Goal: Information Seeking & Learning: Learn about a topic

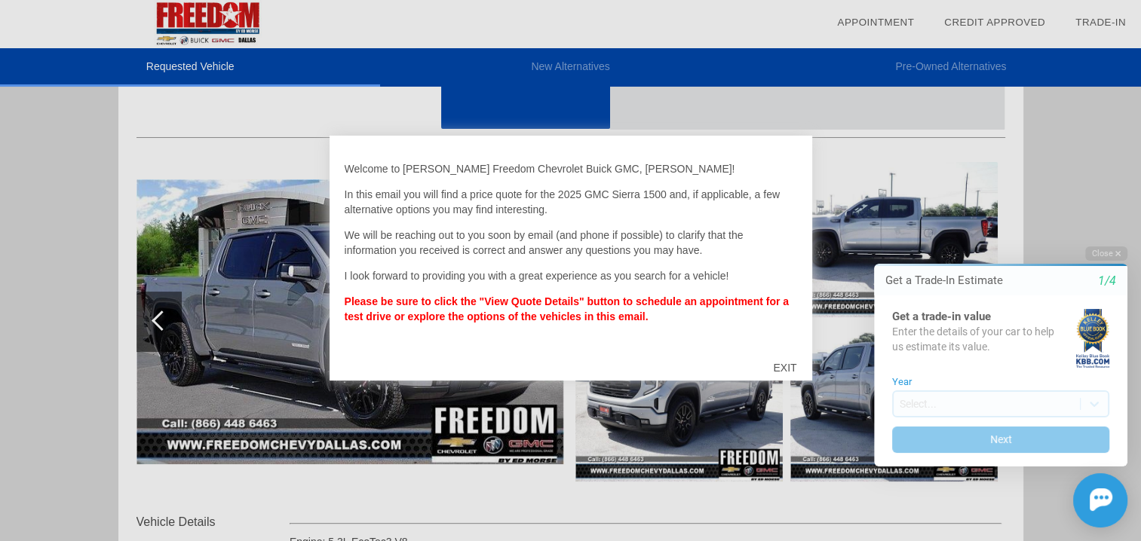
scroll to position [151, 0]
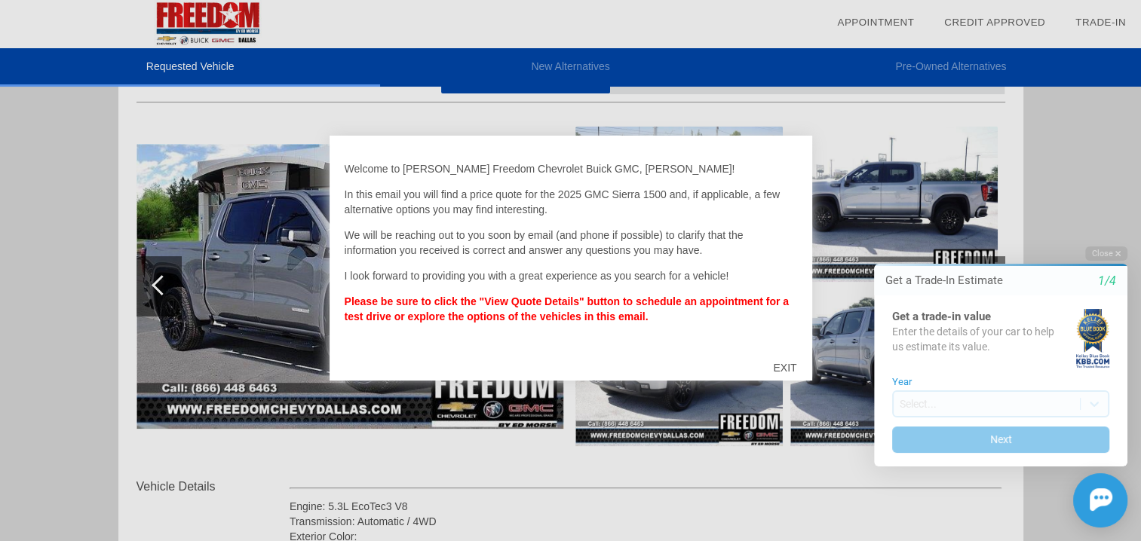
click at [786, 359] on div "EXIT" at bounding box center [785, 367] width 54 height 45
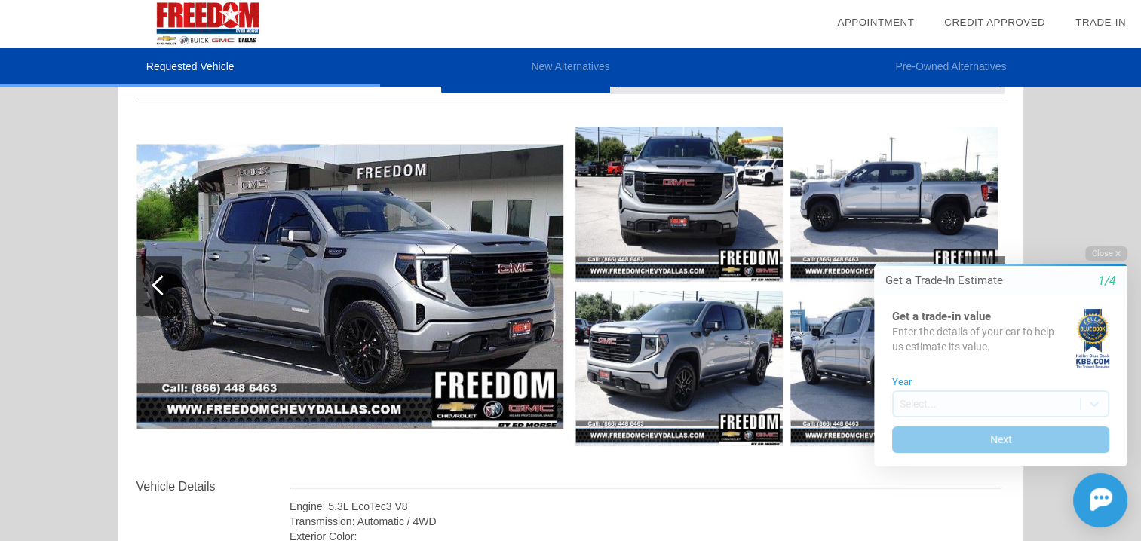
click at [206, 227] on img at bounding box center [349, 286] width 427 height 284
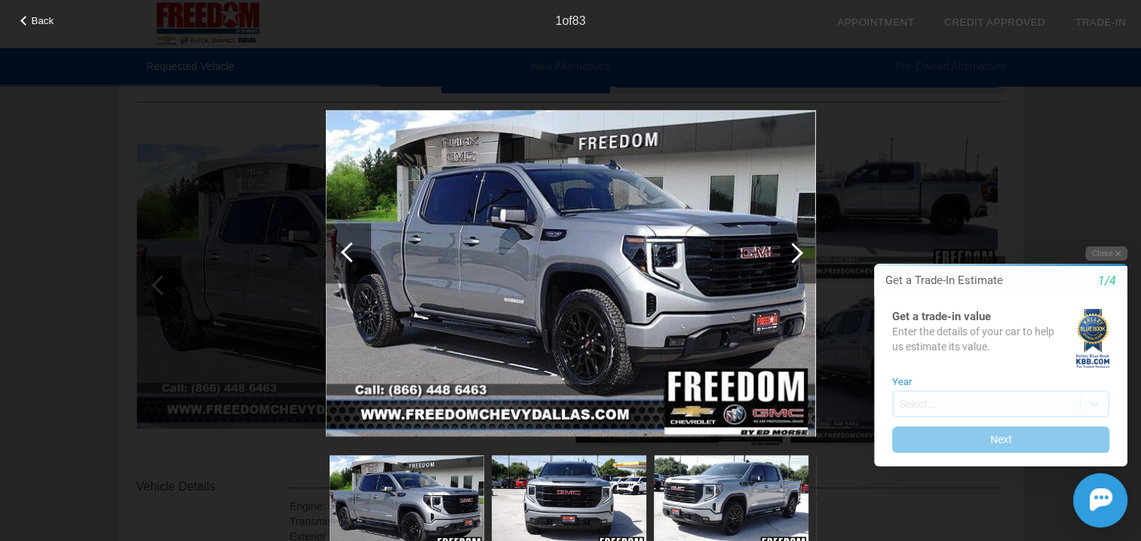
click at [792, 248] on div at bounding box center [792, 253] width 20 height 20
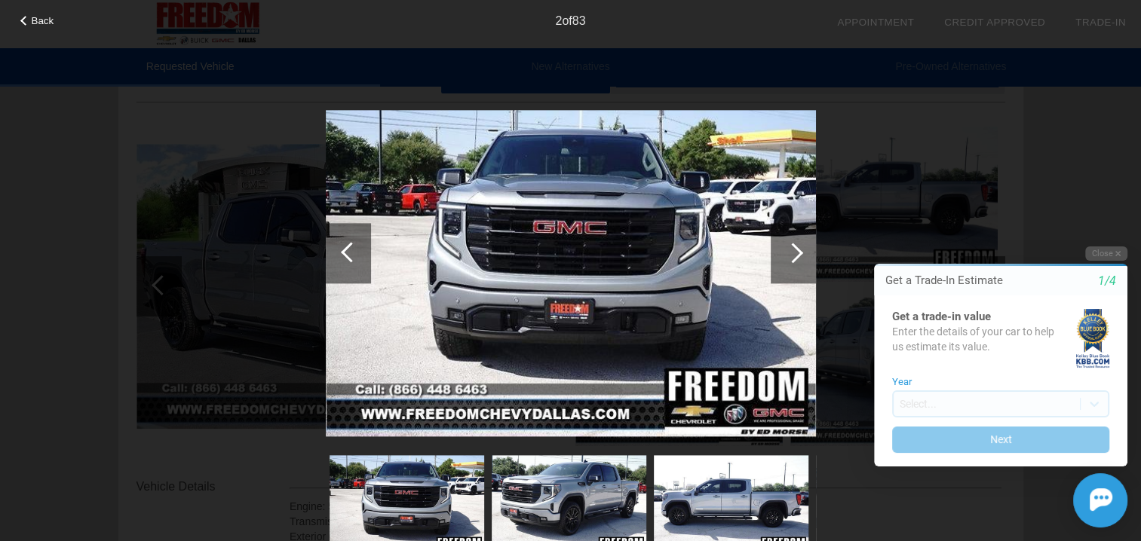
click at [792, 248] on div at bounding box center [792, 253] width 20 height 20
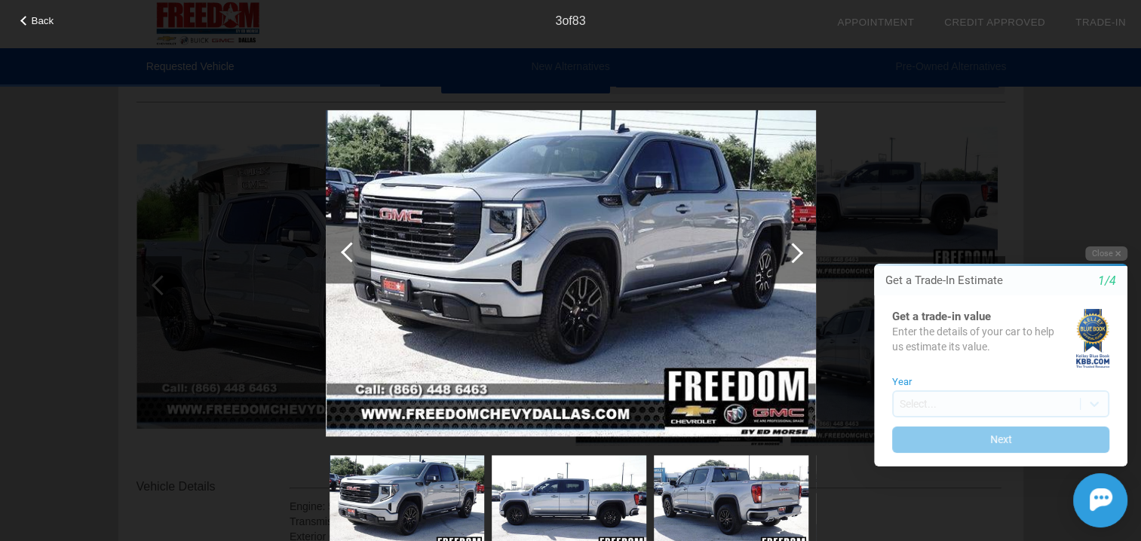
click at [792, 248] on div at bounding box center [792, 253] width 20 height 20
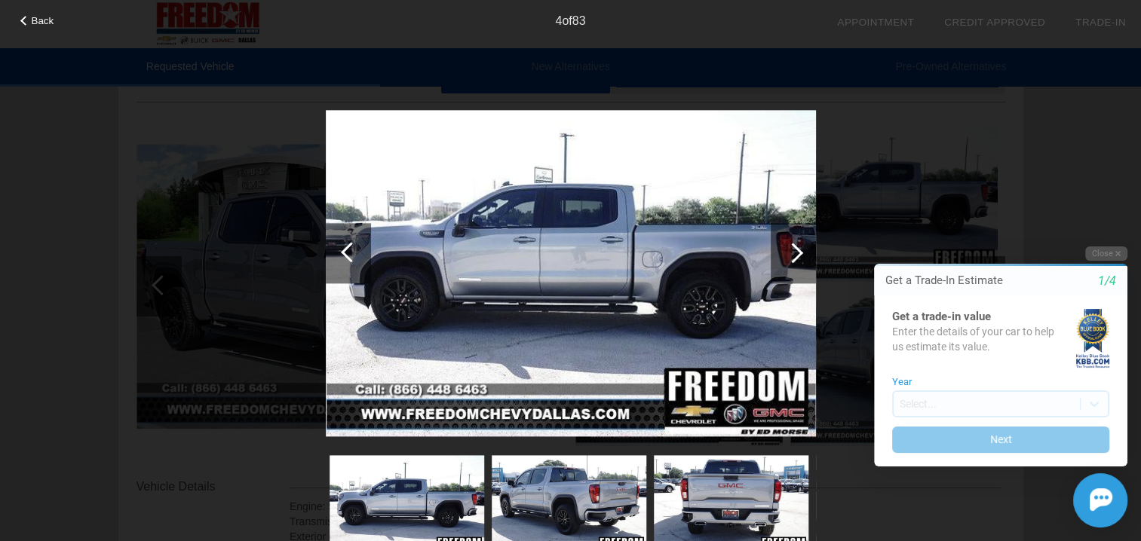
click at [792, 248] on div at bounding box center [792, 253] width 20 height 20
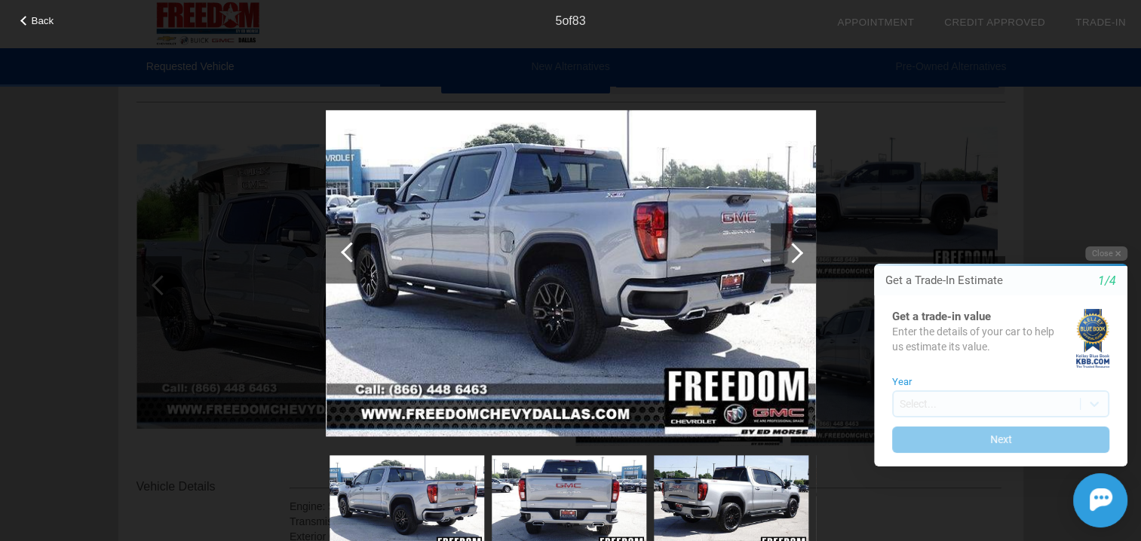
click at [792, 248] on div at bounding box center [792, 253] width 20 height 20
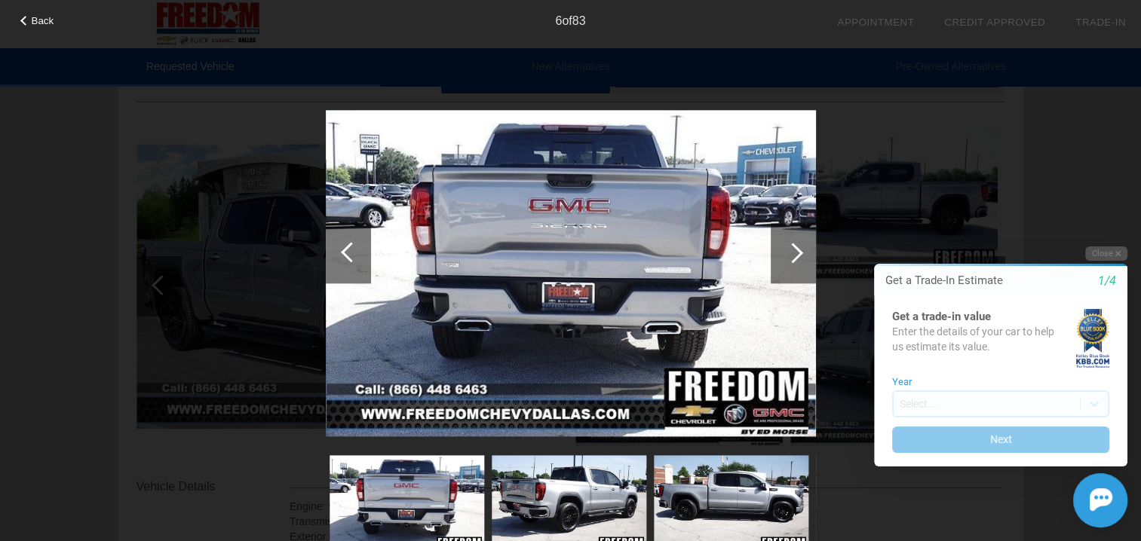
click at [792, 248] on div at bounding box center [792, 253] width 20 height 20
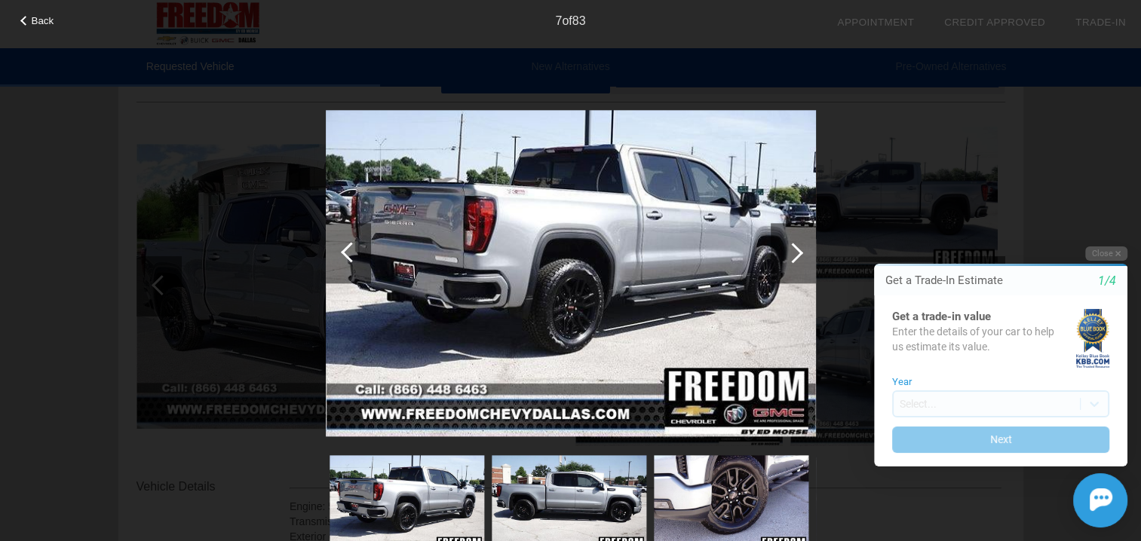
click at [792, 248] on div at bounding box center [792, 253] width 20 height 20
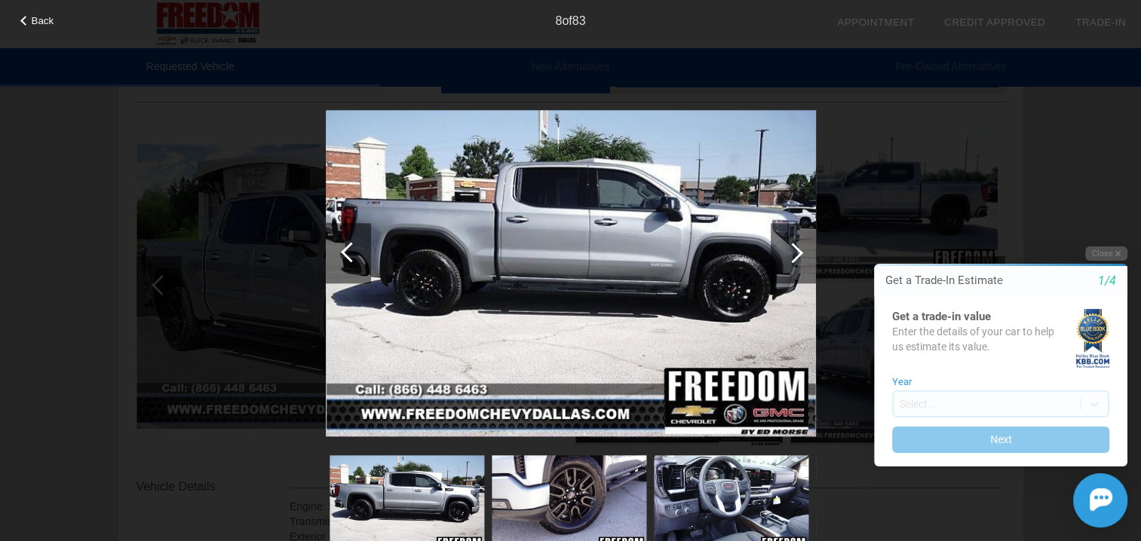
click at [792, 248] on div at bounding box center [792, 253] width 20 height 20
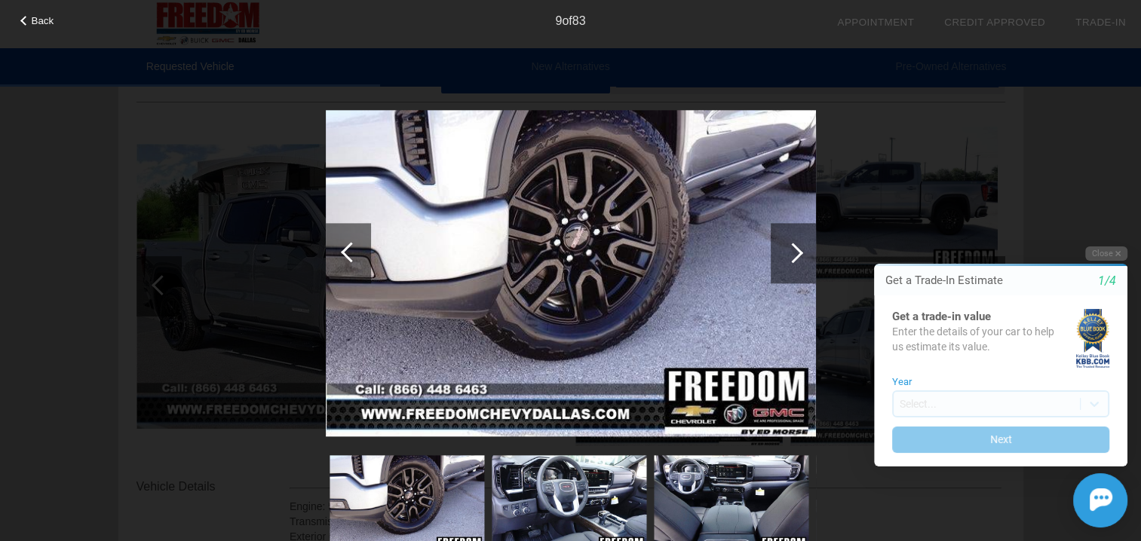
click at [793, 247] on div at bounding box center [792, 253] width 20 height 20
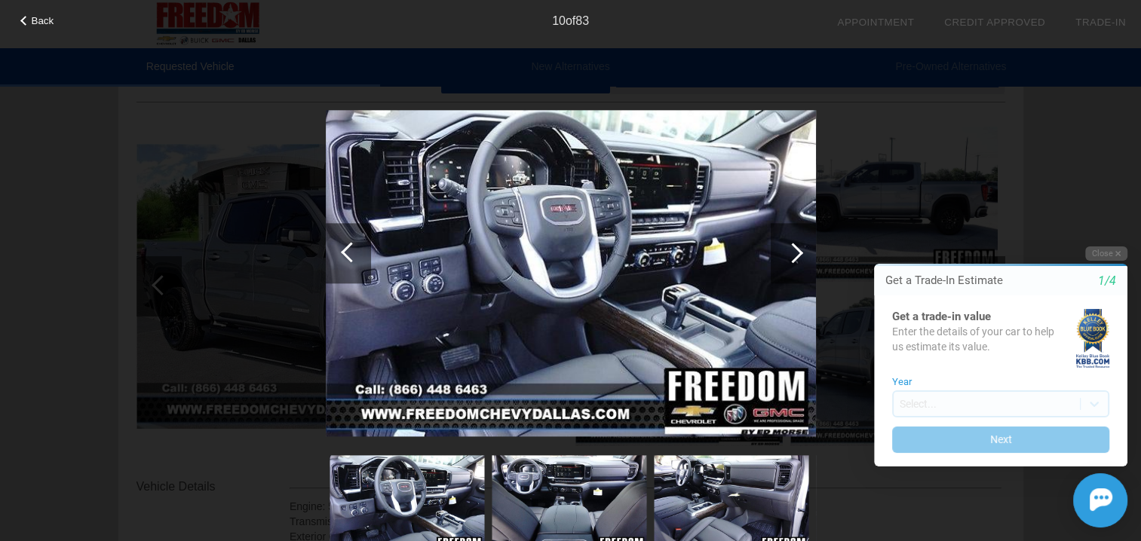
click at [793, 247] on div at bounding box center [792, 253] width 20 height 20
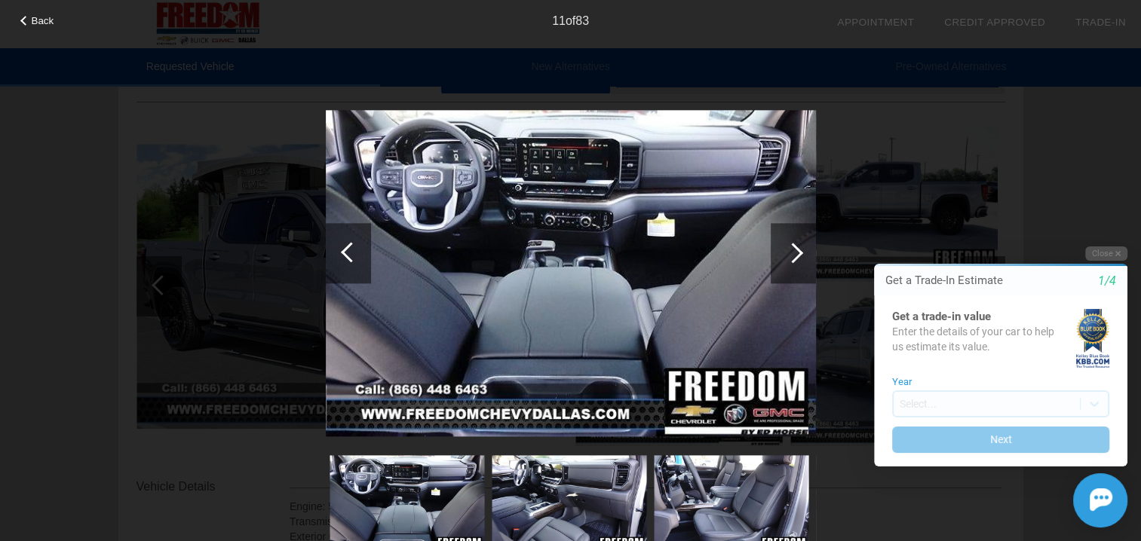
click at [793, 247] on div at bounding box center [792, 253] width 20 height 20
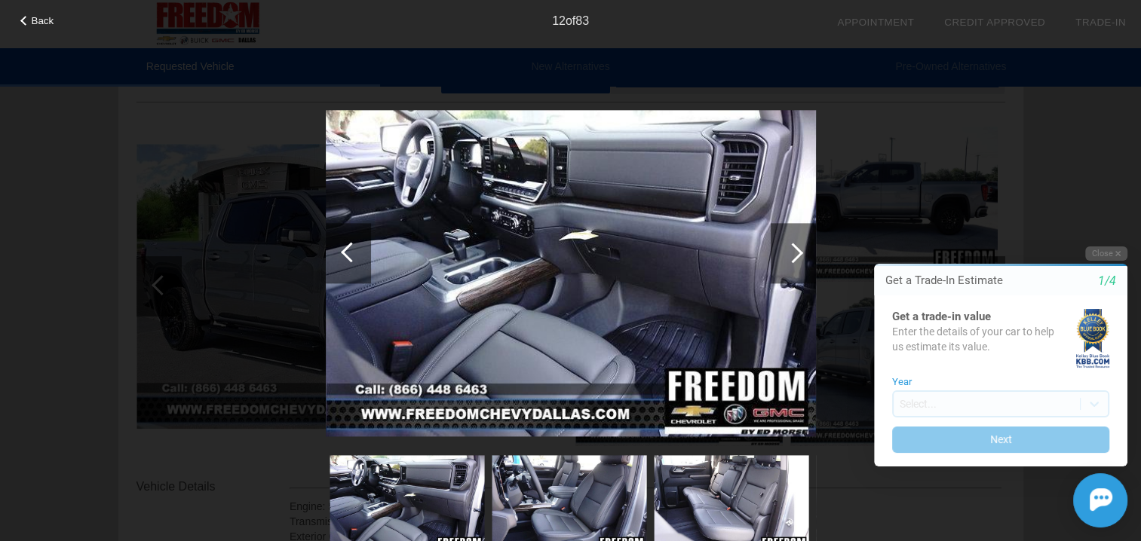
click at [793, 247] on div at bounding box center [792, 253] width 20 height 20
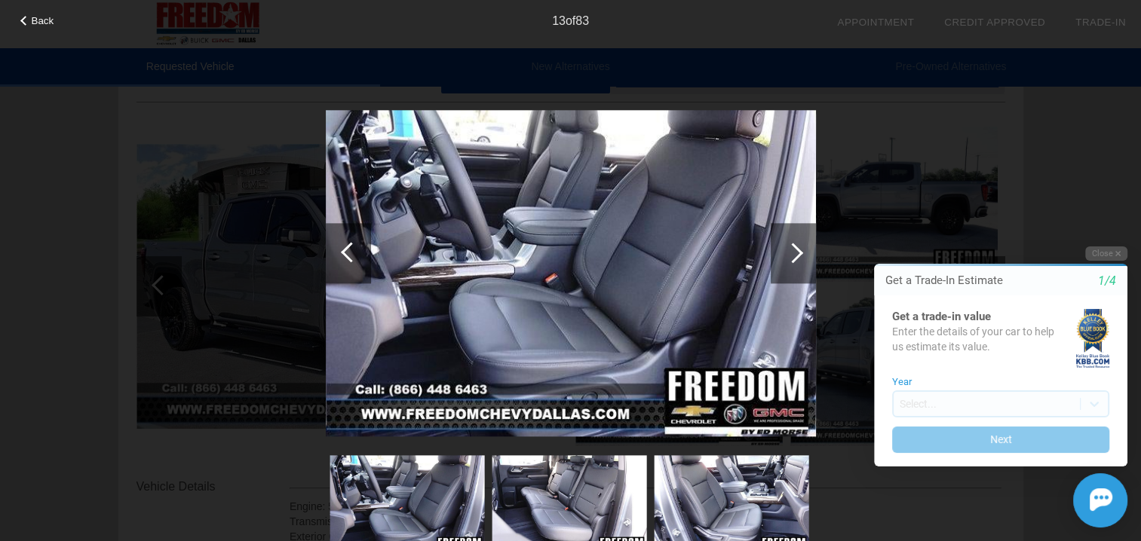
click at [793, 247] on div at bounding box center [792, 253] width 20 height 20
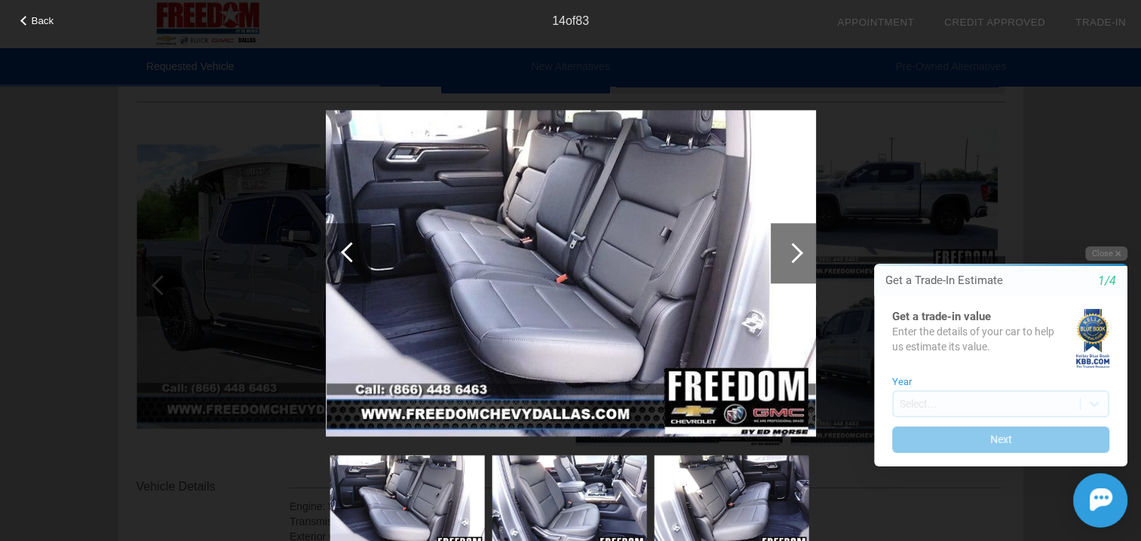
click at [793, 247] on div at bounding box center [792, 253] width 20 height 20
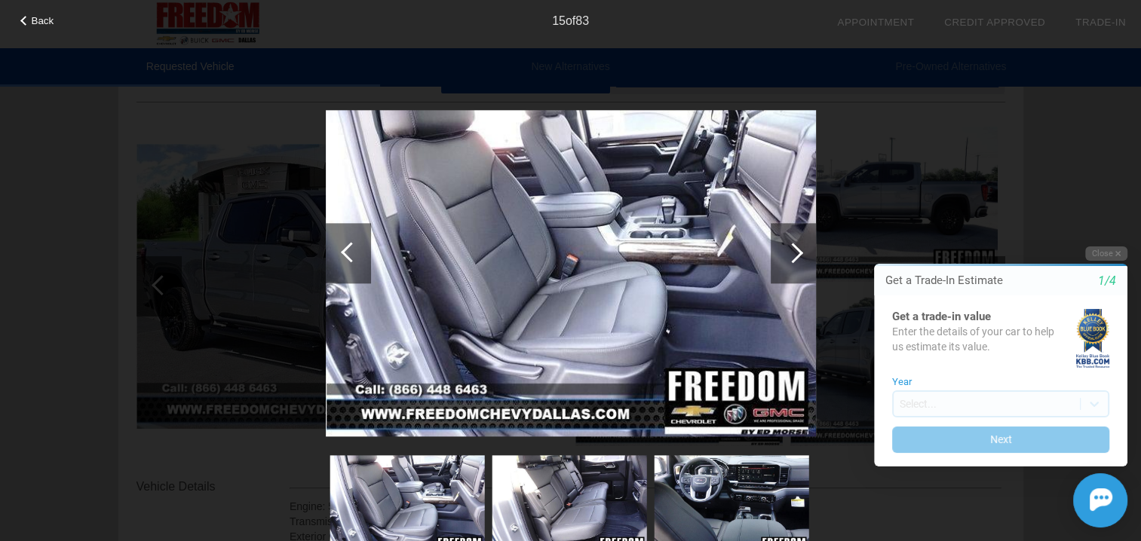
click at [793, 247] on div at bounding box center [792, 253] width 20 height 20
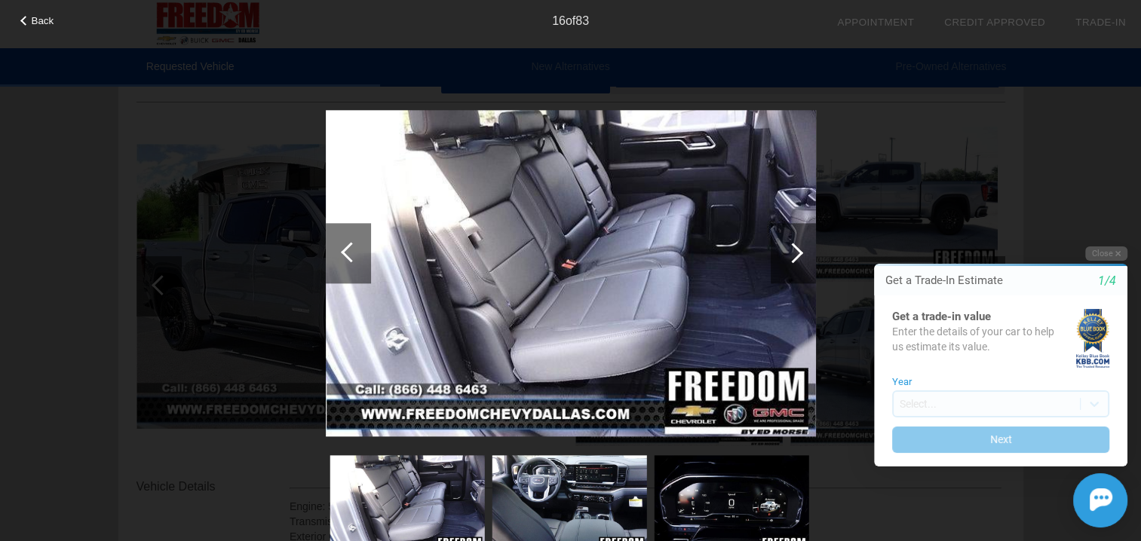
click at [793, 247] on div at bounding box center [792, 253] width 20 height 20
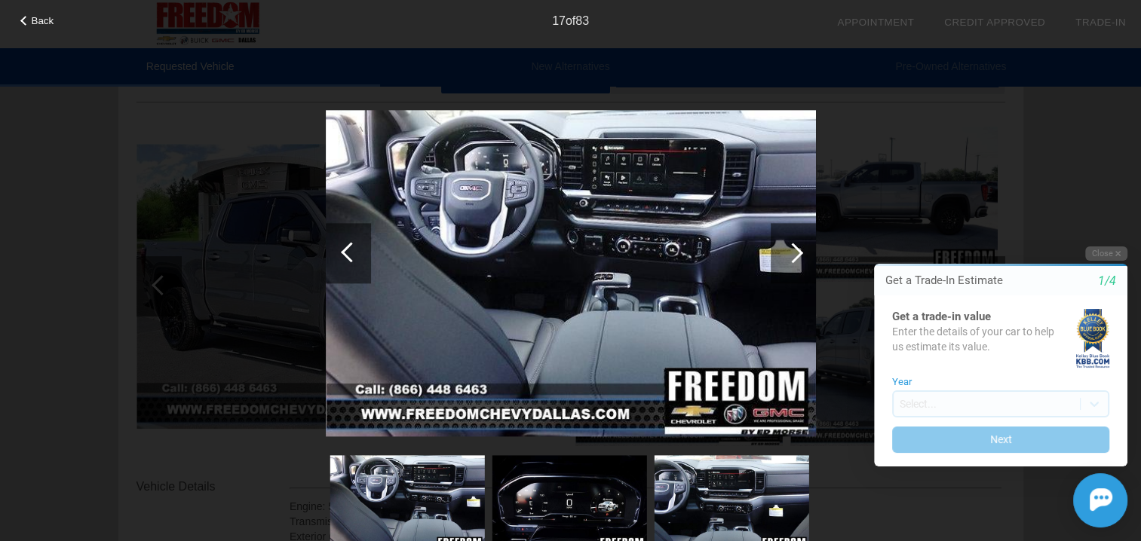
click at [800, 243] on div at bounding box center [792, 253] width 45 height 60
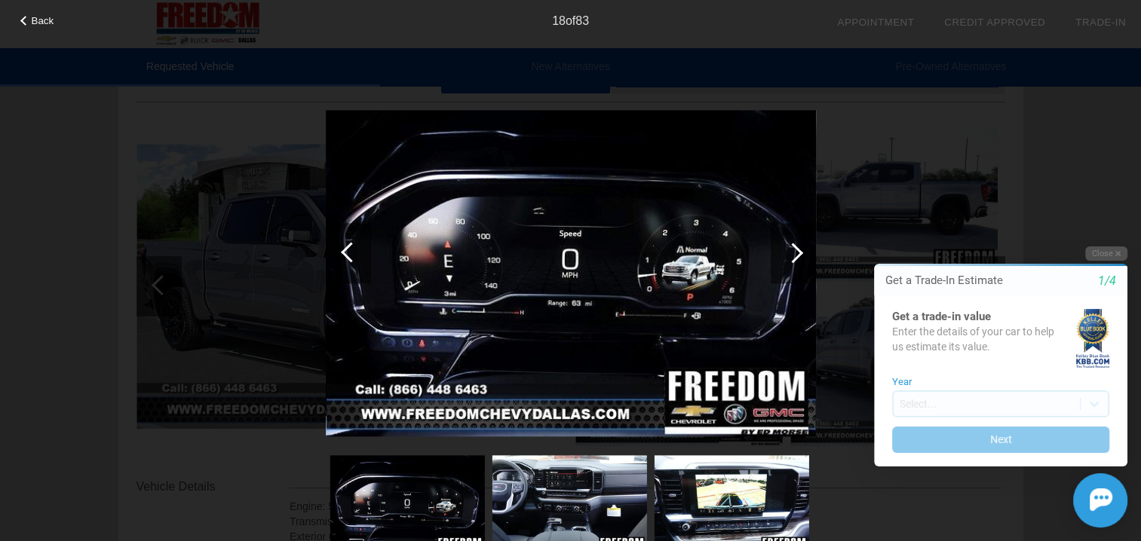
click at [801, 243] on div at bounding box center [792, 253] width 45 height 60
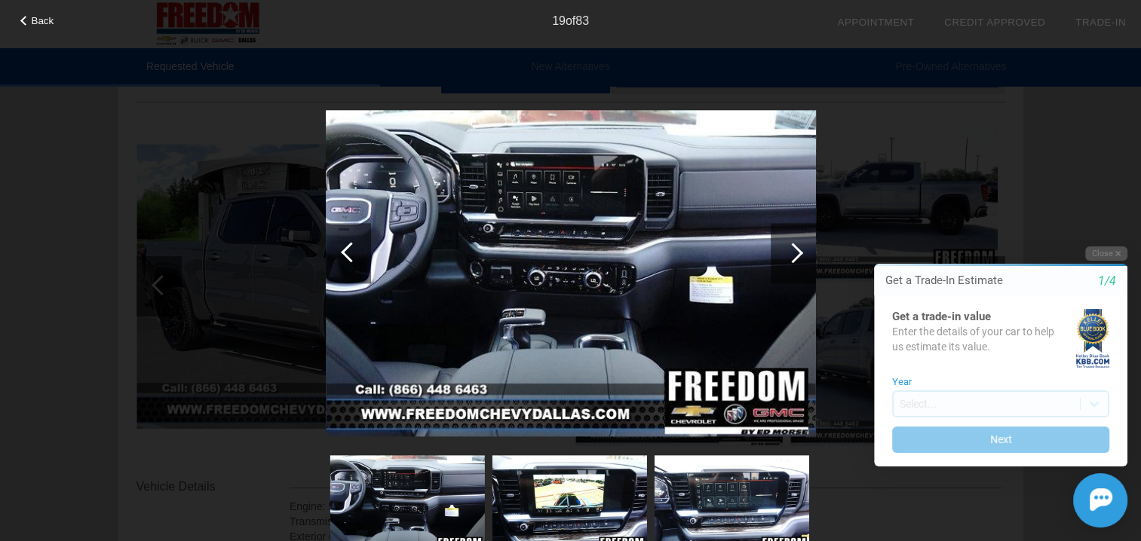
click at [805, 242] on div at bounding box center [792, 253] width 45 height 60
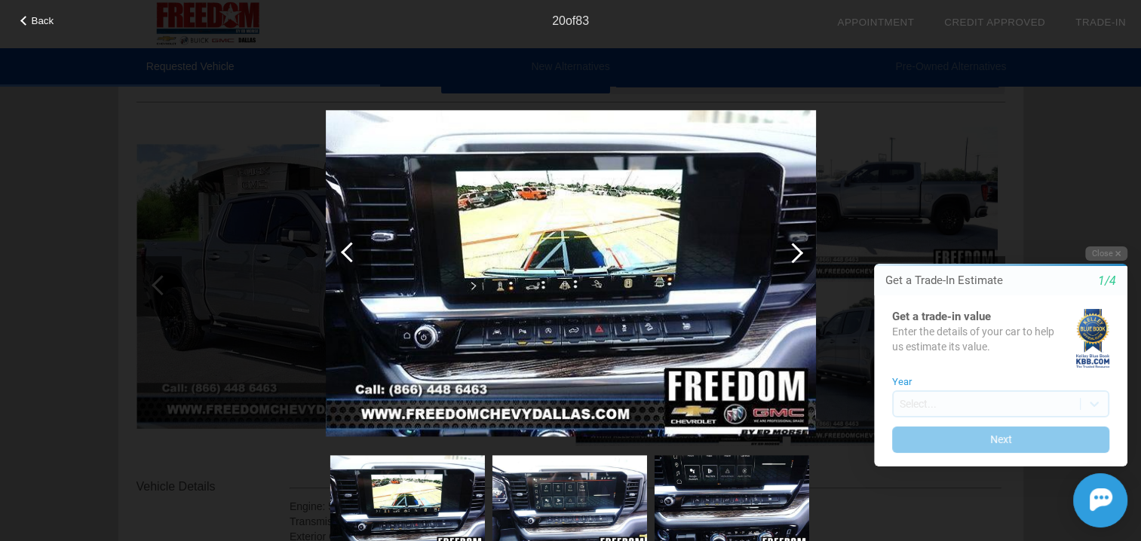
click at [793, 249] on div at bounding box center [792, 253] width 20 height 20
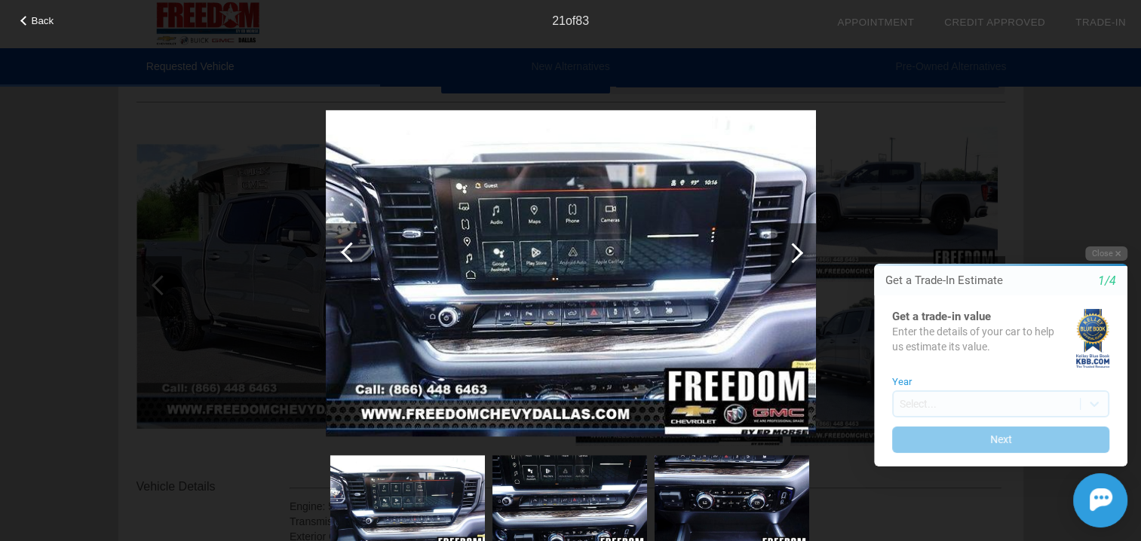
click at [793, 246] on div at bounding box center [792, 253] width 20 height 20
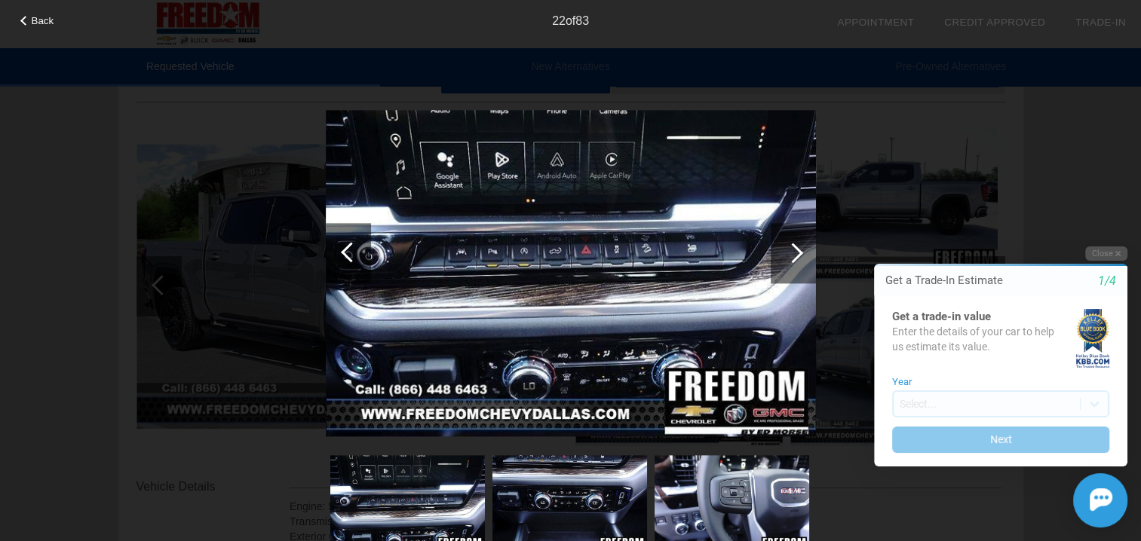
click at [793, 246] on div at bounding box center [792, 253] width 20 height 20
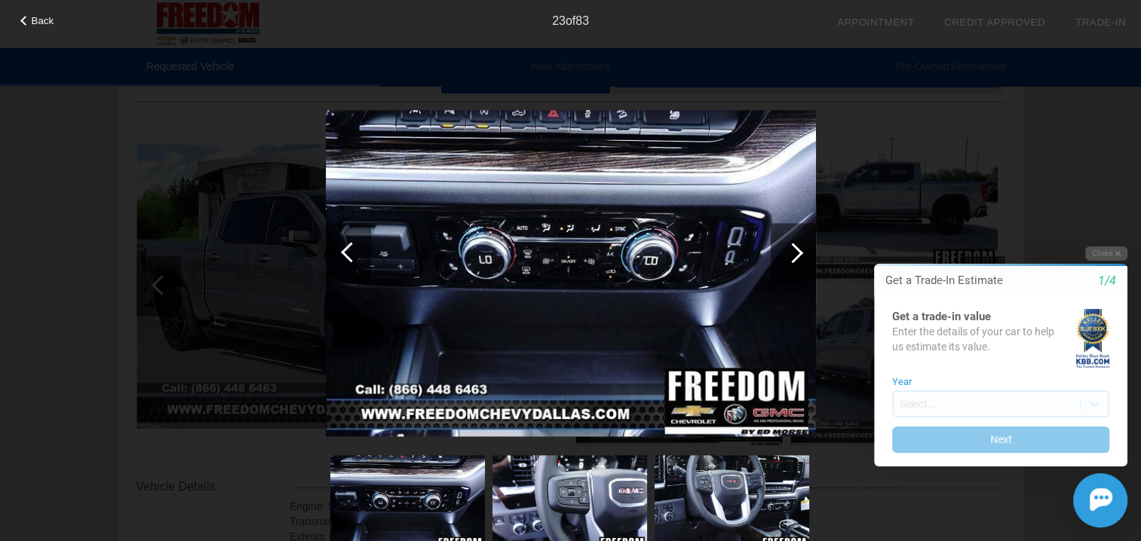
click at [793, 246] on div at bounding box center [792, 253] width 20 height 20
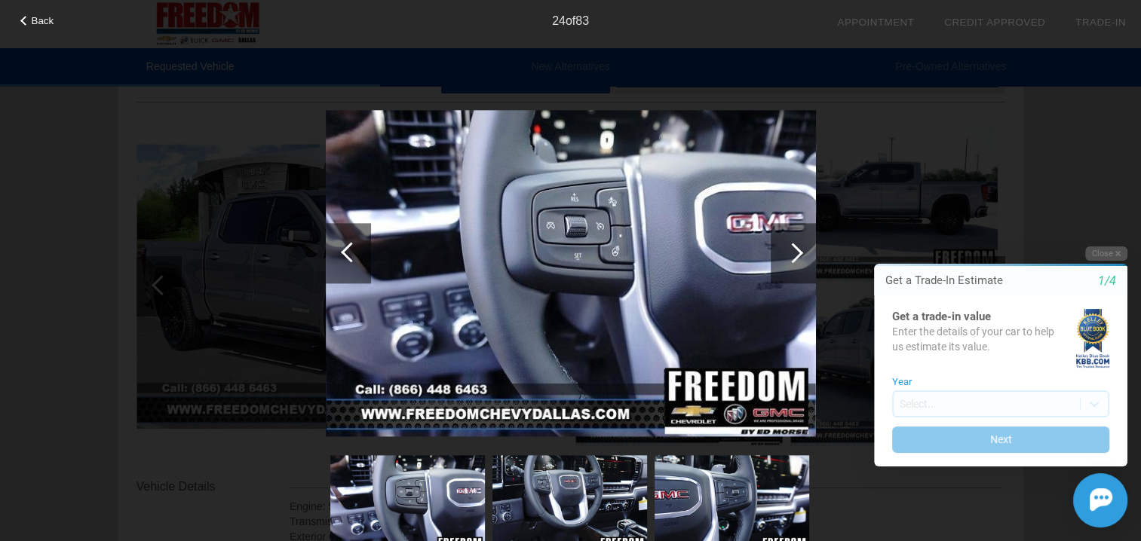
click at [793, 246] on div at bounding box center [792, 253] width 20 height 20
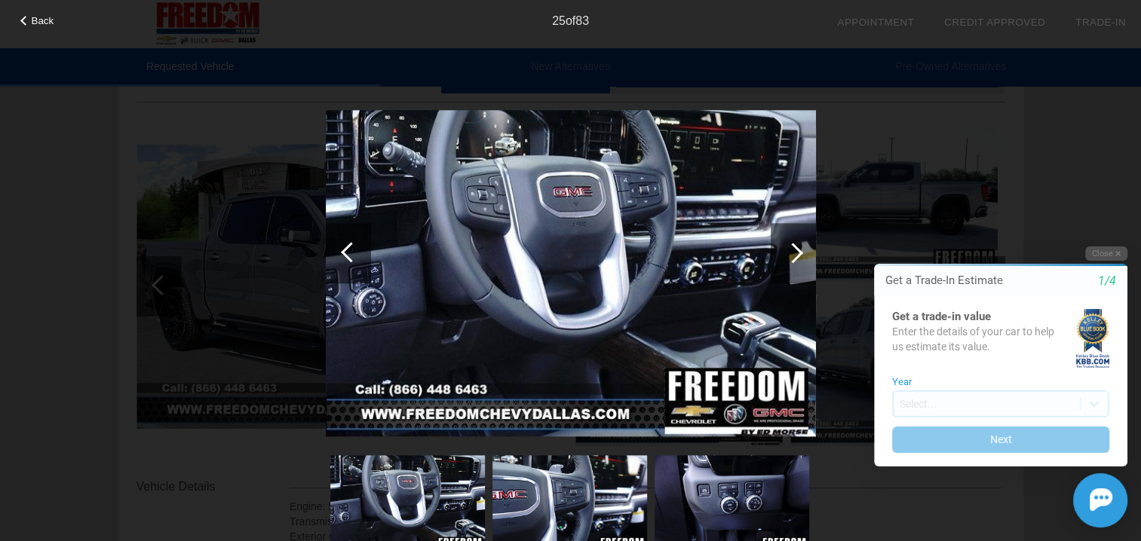
click at [793, 246] on div at bounding box center [792, 253] width 20 height 20
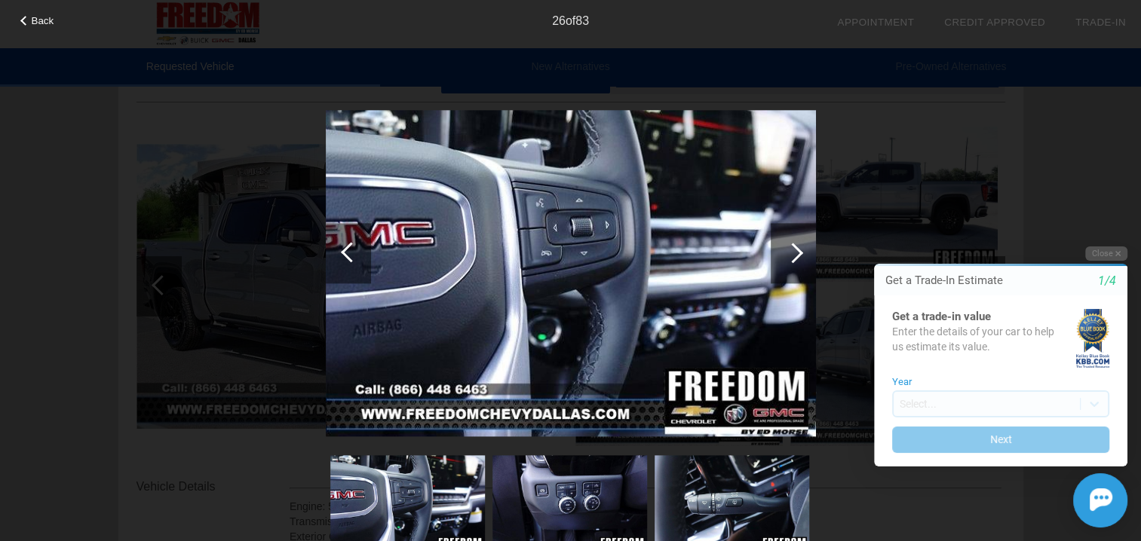
click at [793, 246] on div at bounding box center [792, 253] width 20 height 20
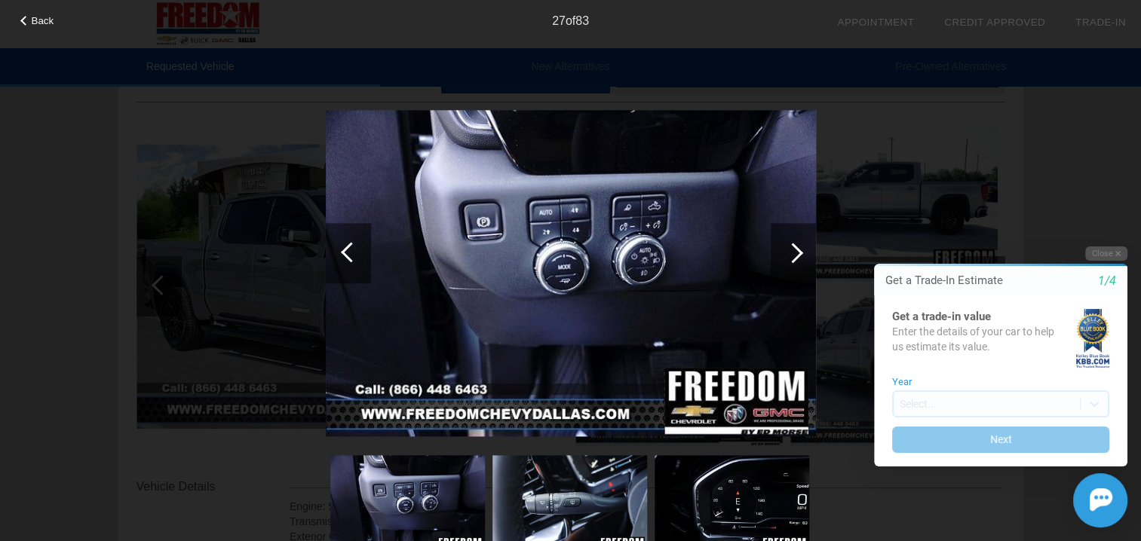
click at [793, 246] on div at bounding box center [792, 253] width 20 height 20
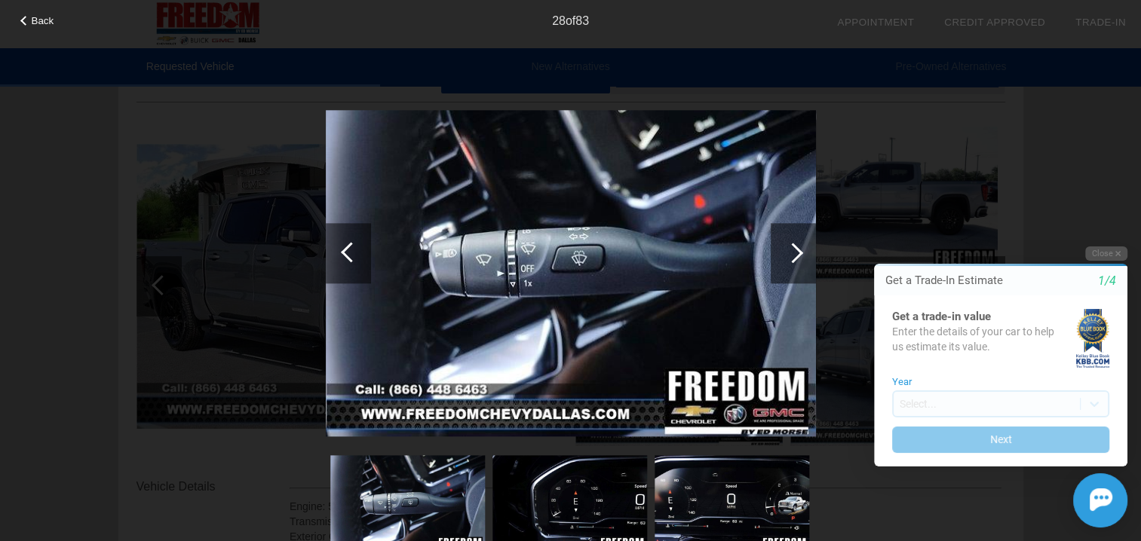
click at [793, 246] on div at bounding box center [792, 253] width 20 height 20
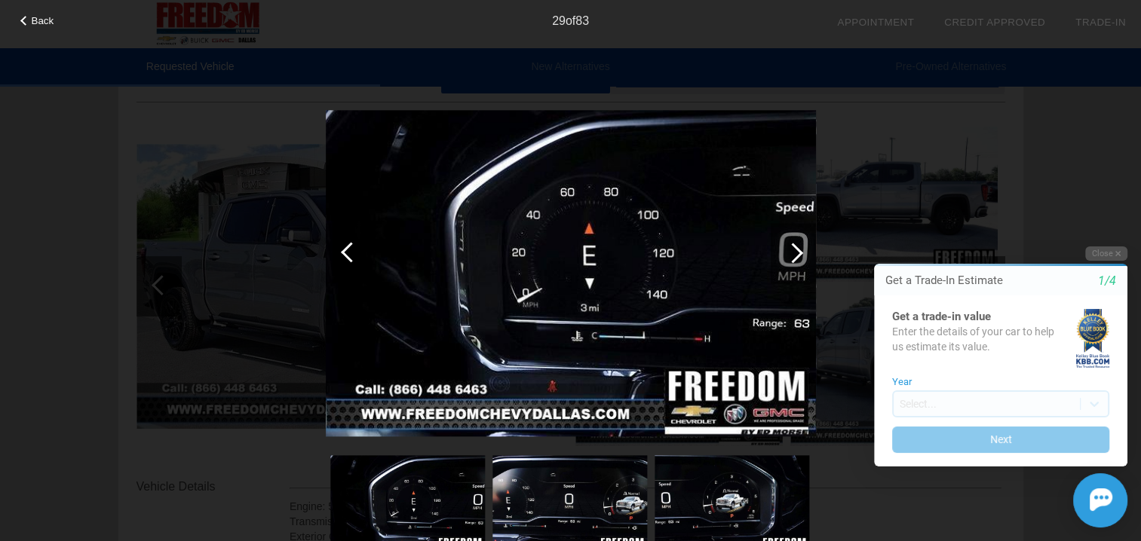
click at [793, 246] on div at bounding box center [792, 253] width 20 height 20
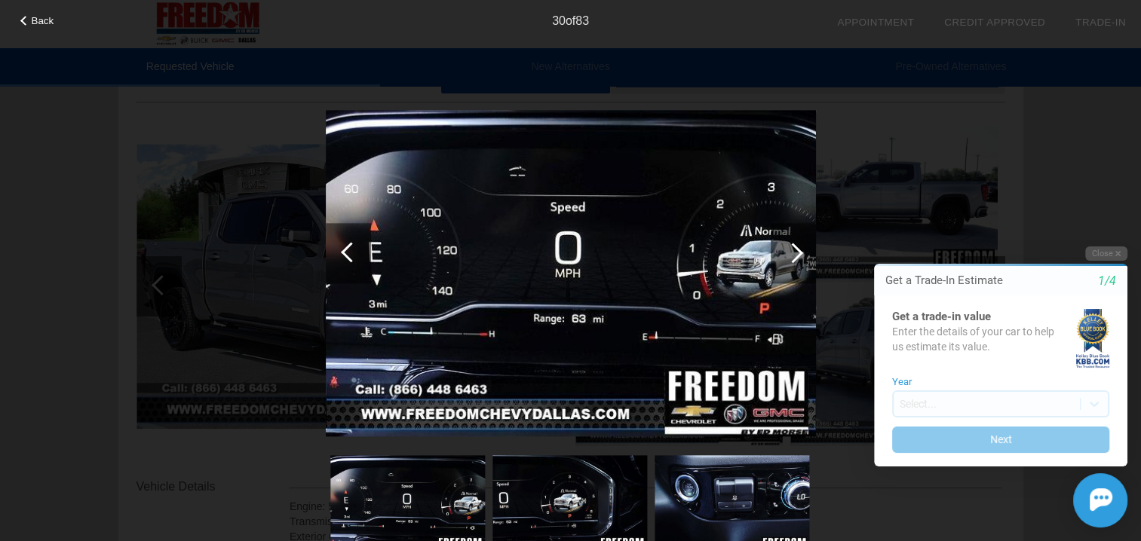
click at [793, 246] on div at bounding box center [792, 253] width 20 height 20
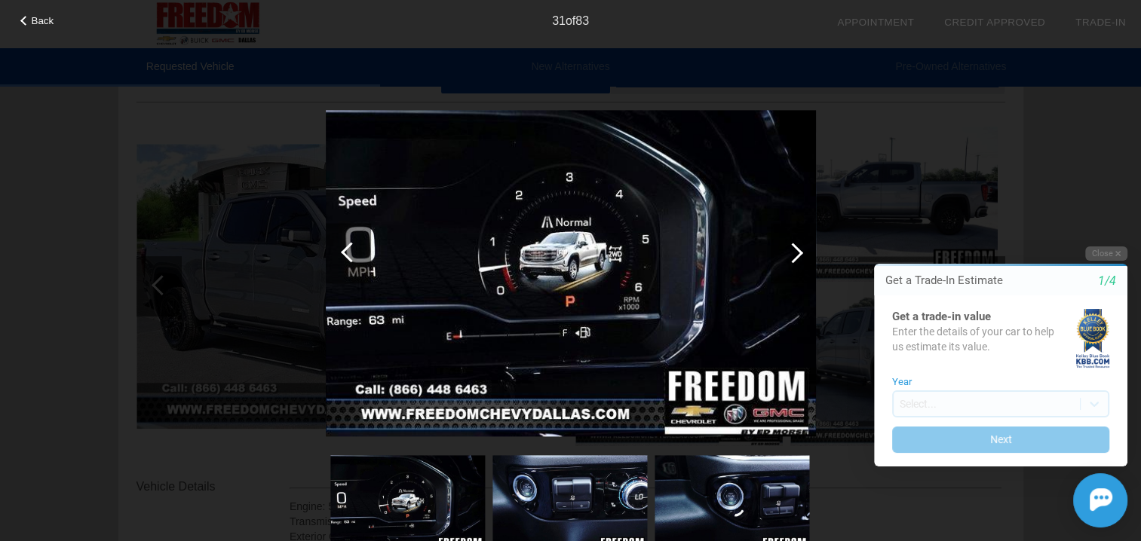
click at [793, 246] on div at bounding box center [792, 253] width 20 height 20
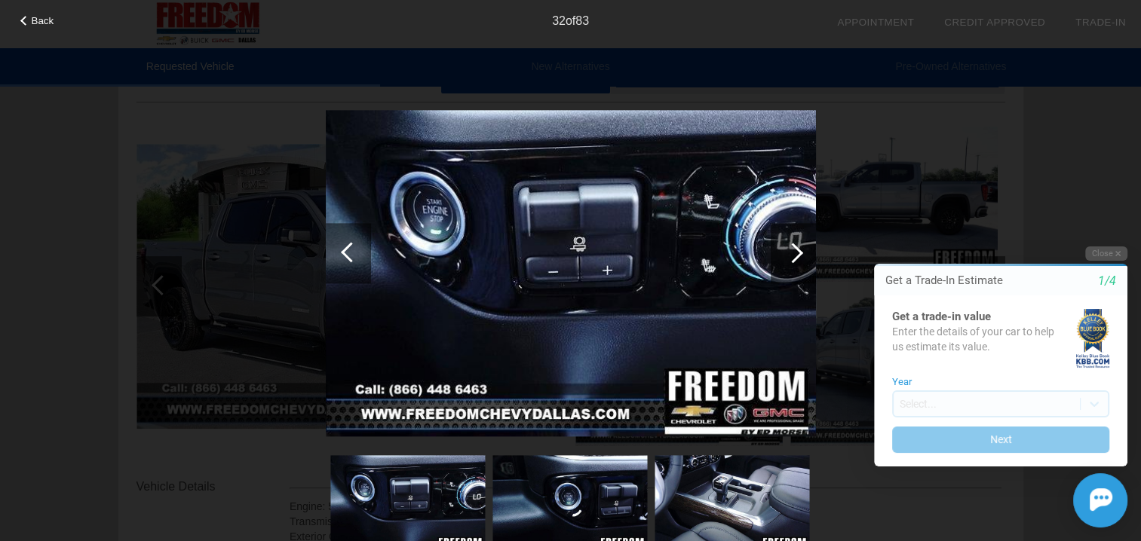
click at [793, 246] on div at bounding box center [792, 253] width 20 height 20
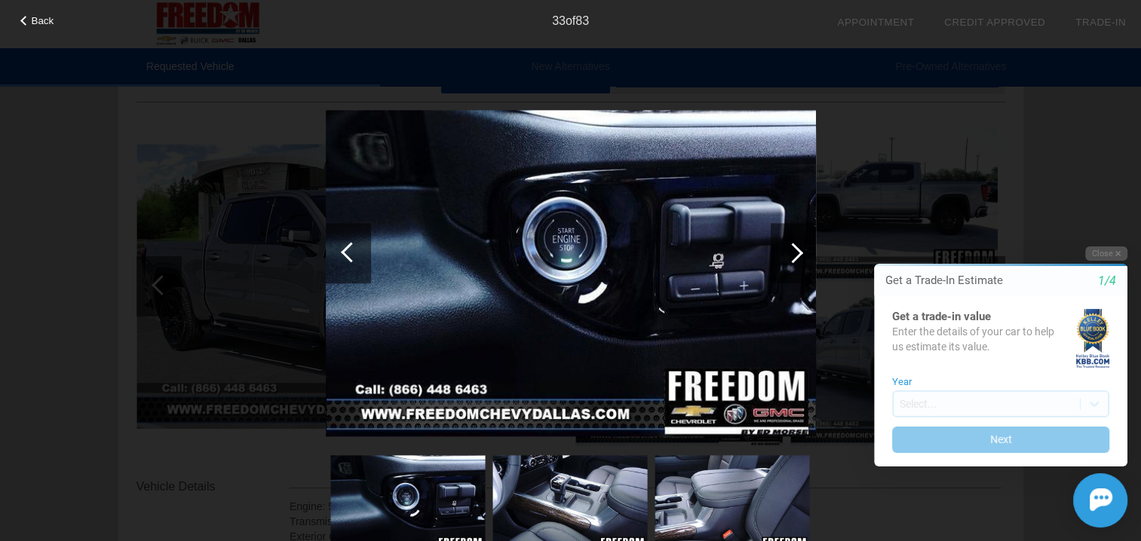
click at [793, 246] on div at bounding box center [792, 253] width 20 height 20
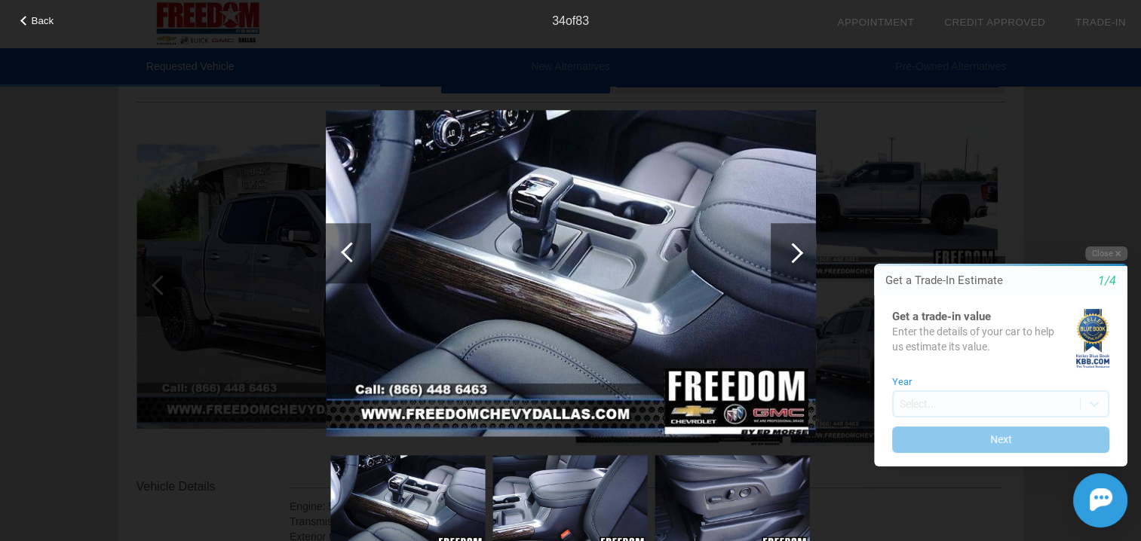
click at [795, 246] on div at bounding box center [792, 253] width 20 height 20
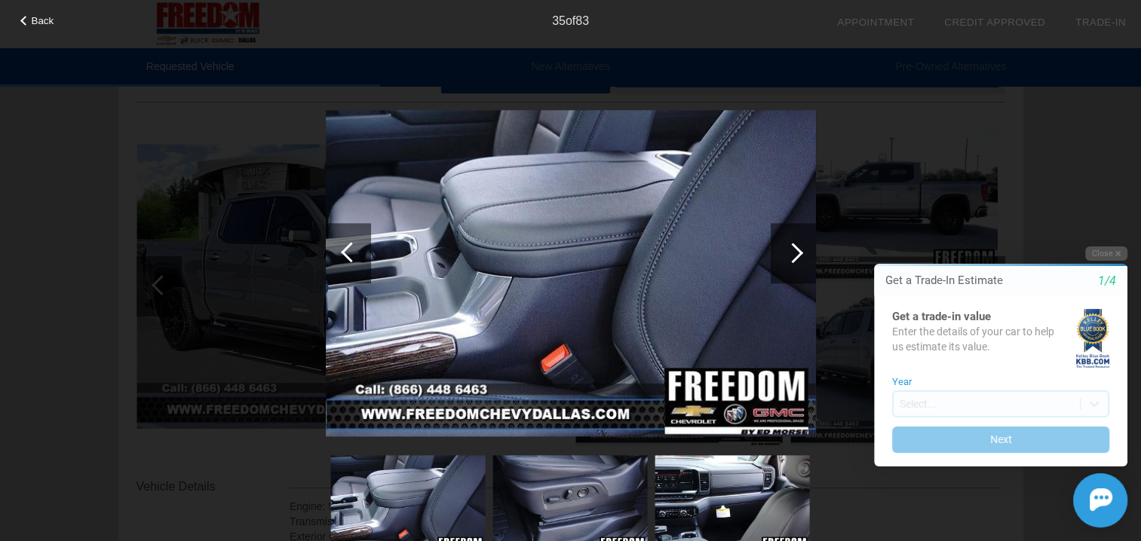
click at [795, 246] on div at bounding box center [792, 253] width 20 height 20
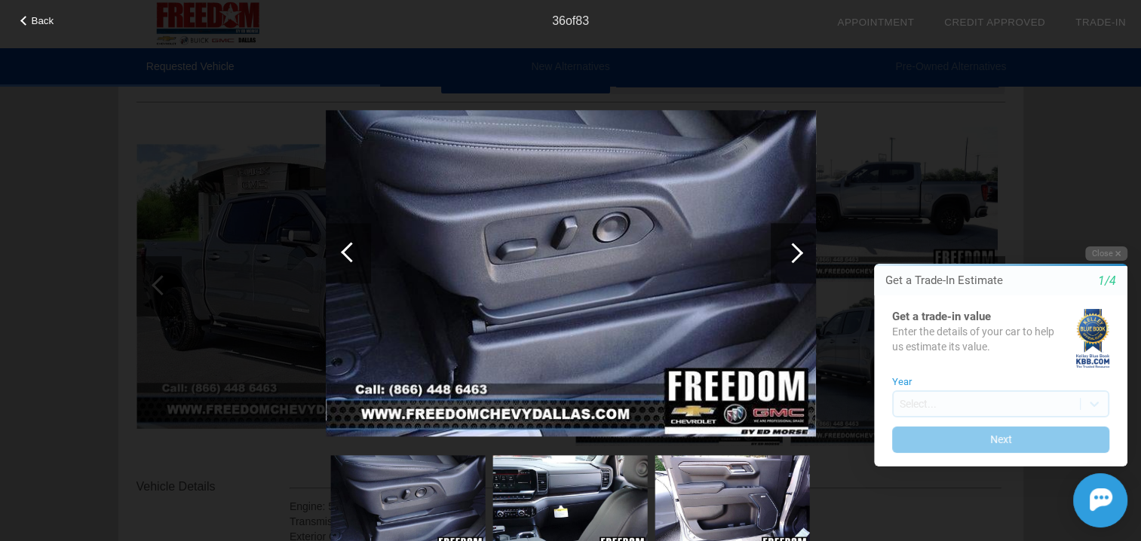
click at [795, 246] on div at bounding box center [792, 253] width 20 height 20
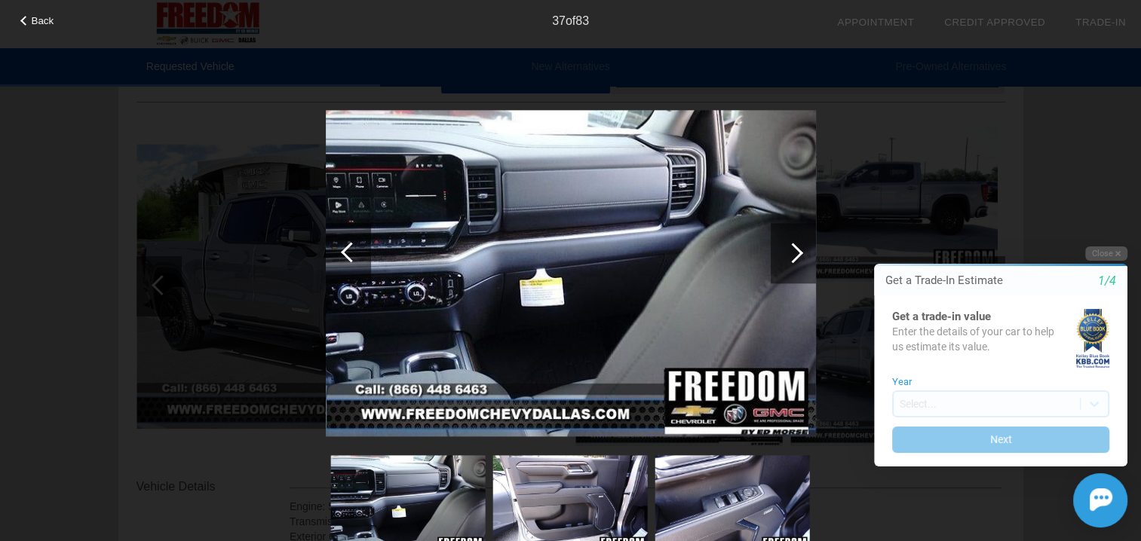
click at [795, 246] on div at bounding box center [792, 253] width 20 height 20
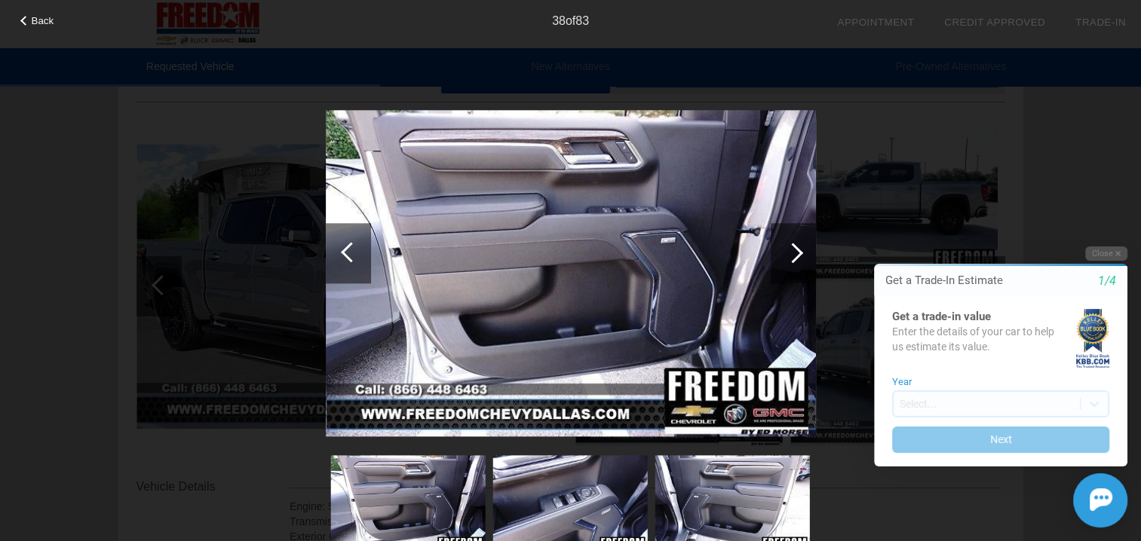
click at [795, 246] on div at bounding box center [792, 253] width 20 height 20
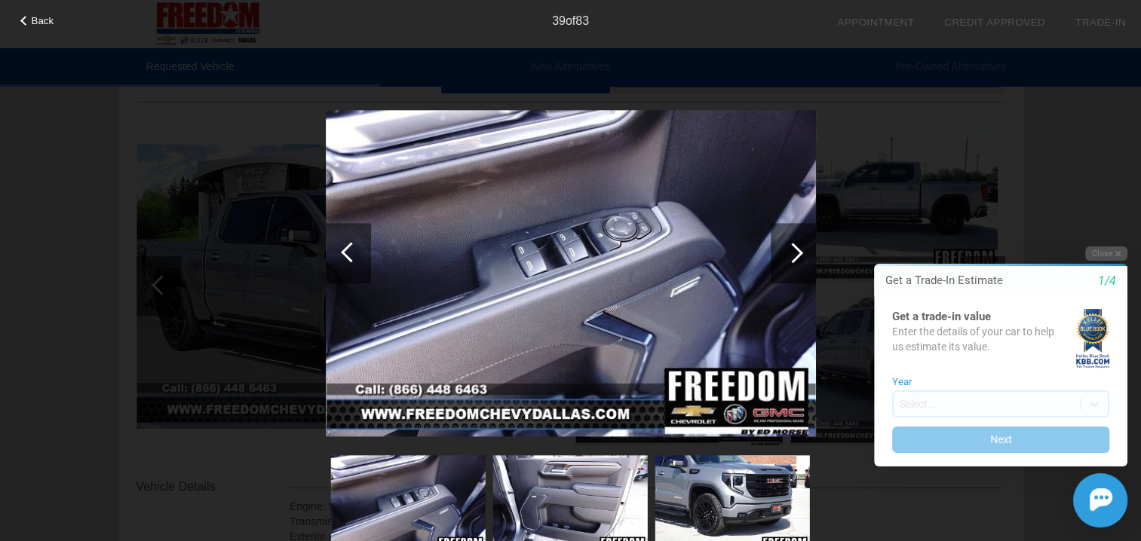
click at [795, 246] on div at bounding box center [792, 253] width 20 height 20
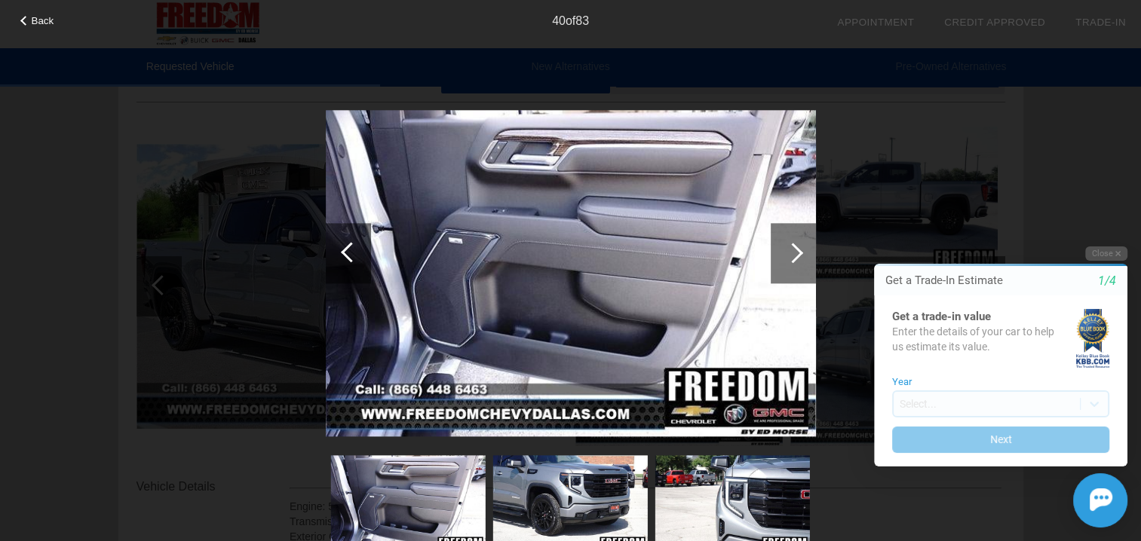
click at [795, 246] on div at bounding box center [792, 253] width 20 height 20
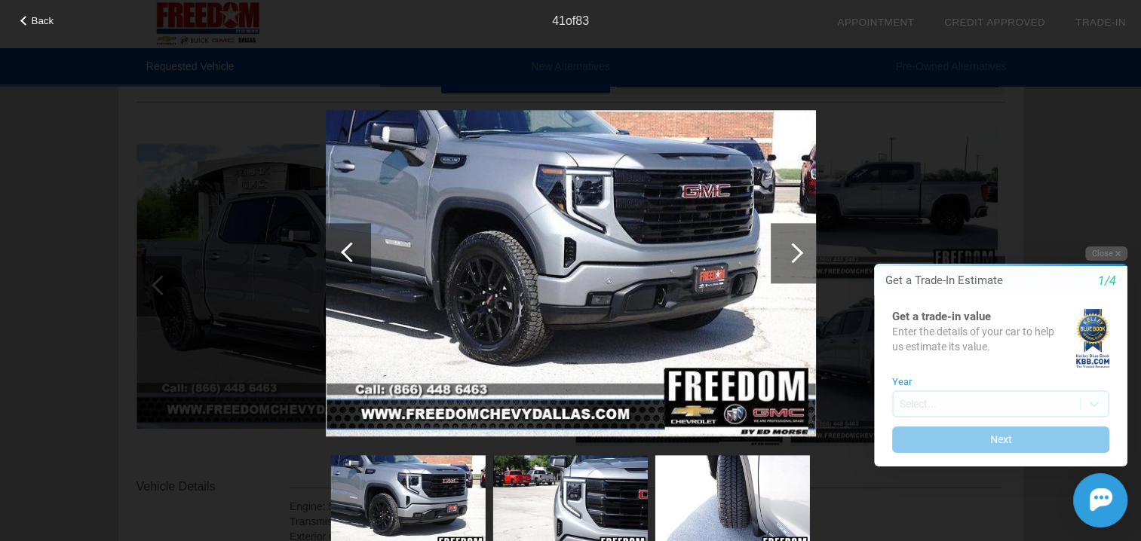
click at [795, 246] on div at bounding box center [792, 253] width 20 height 20
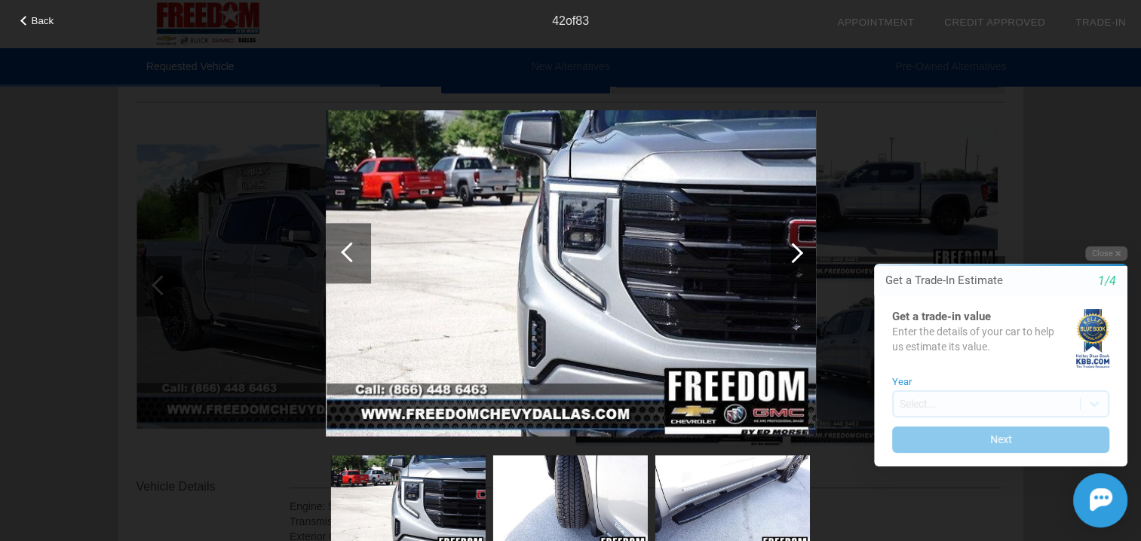
click at [795, 246] on div at bounding box center [792, 253] width 20 height 20
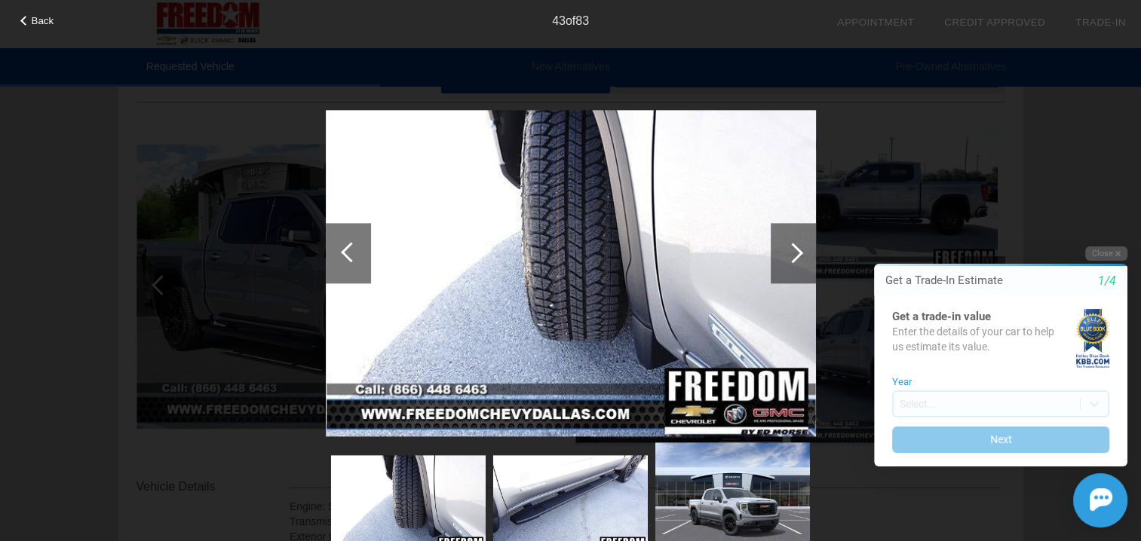
click at [795, 246] on div at bounding box center [792, 253] width 20 height 20
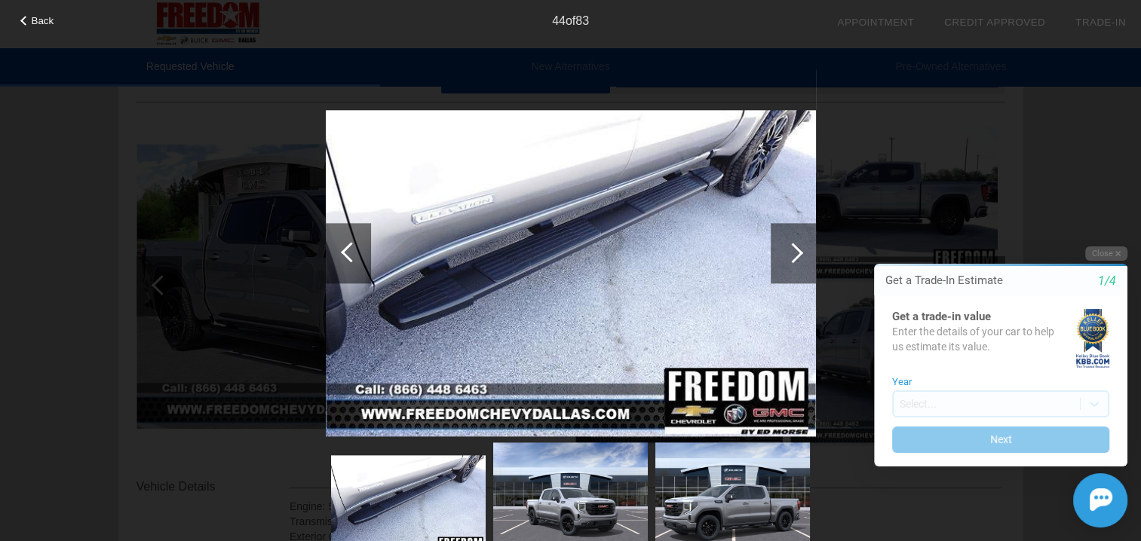
click at [795, 246] on div at bounding box center [792, 253] width 20 height 20
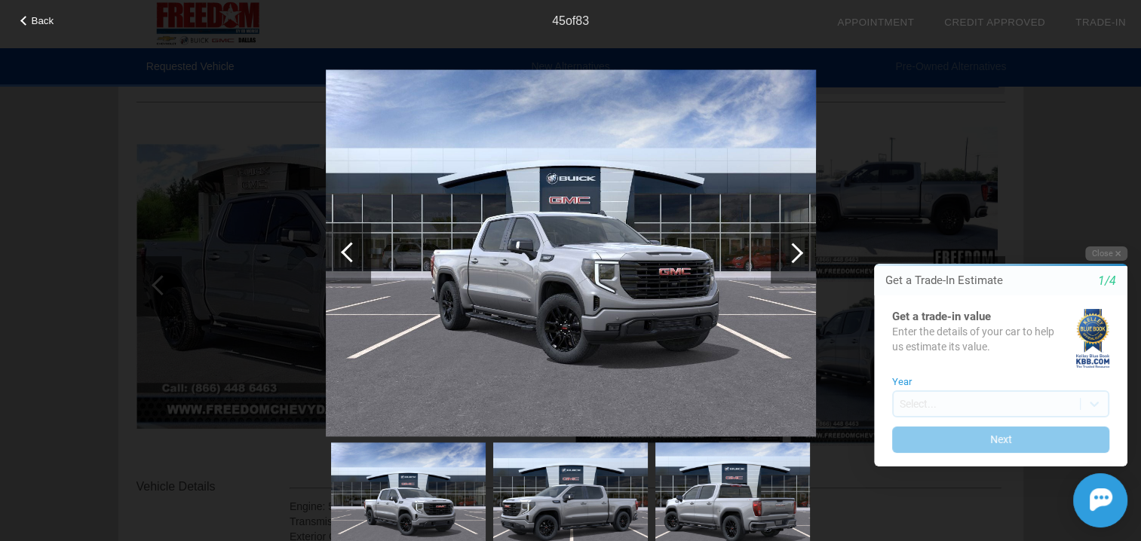
click at [795, 246] on div at bounding box center [792, 253] width 20 height 20
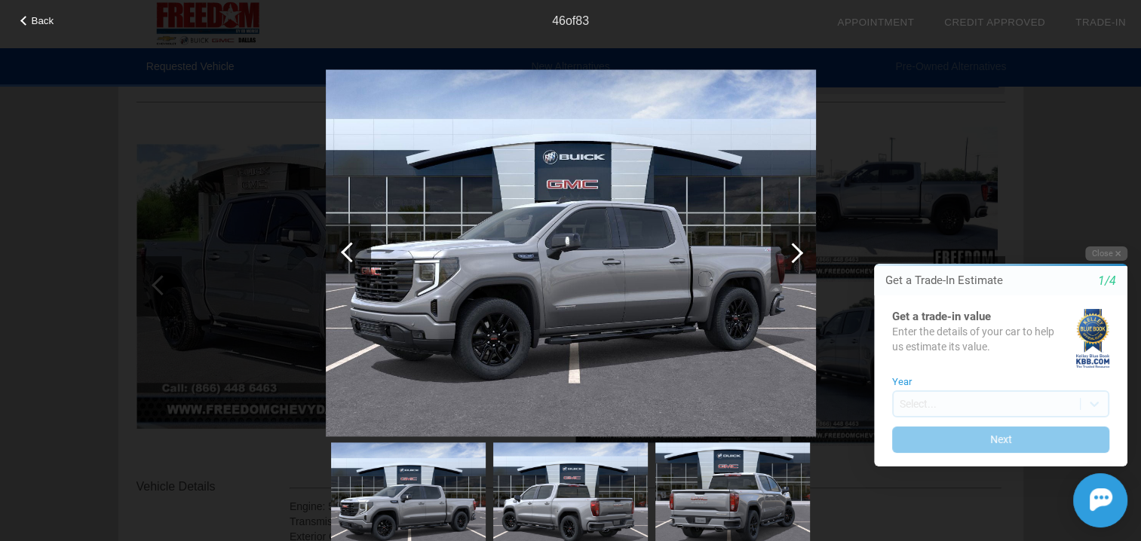
click at [795, 246] on div at bounding box center [792, 253] width 20 height 20
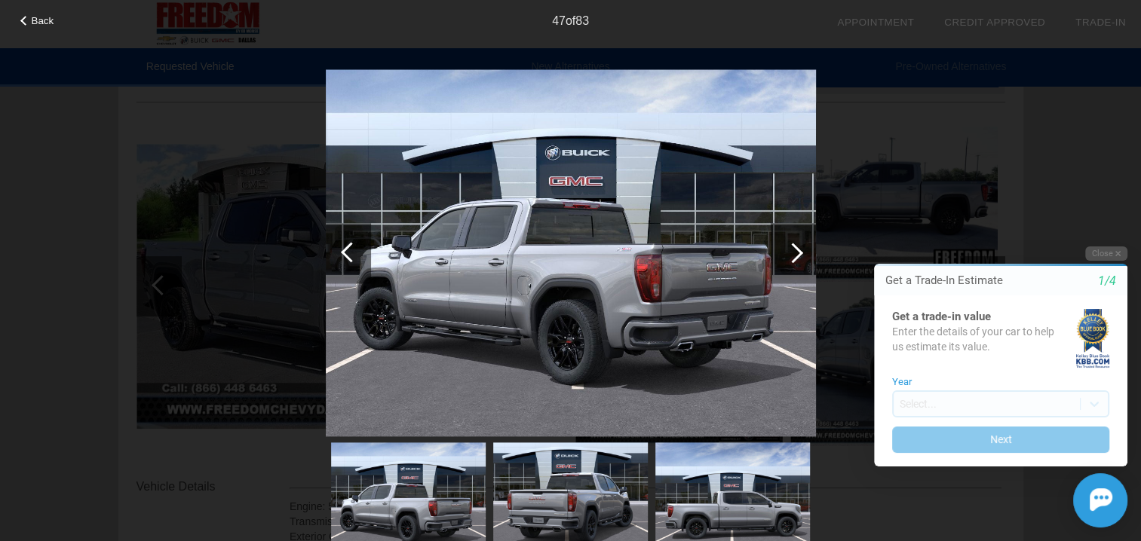
click at [795, 246] on div at bounding box center [792, 253] width 20 height 20
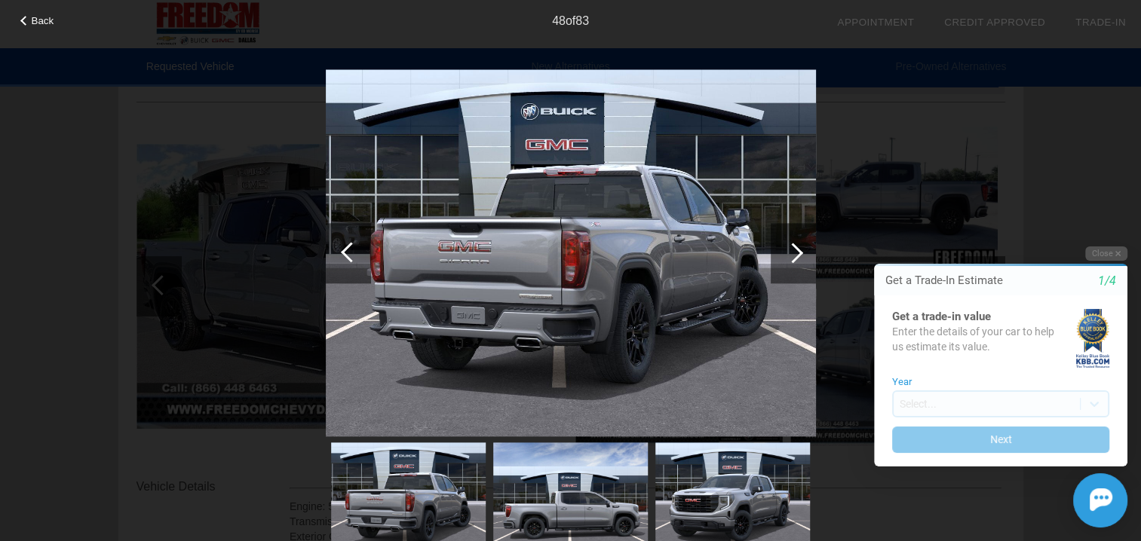
click at [795, 246] on div at bounding box center [792, 253] width 20 height 20
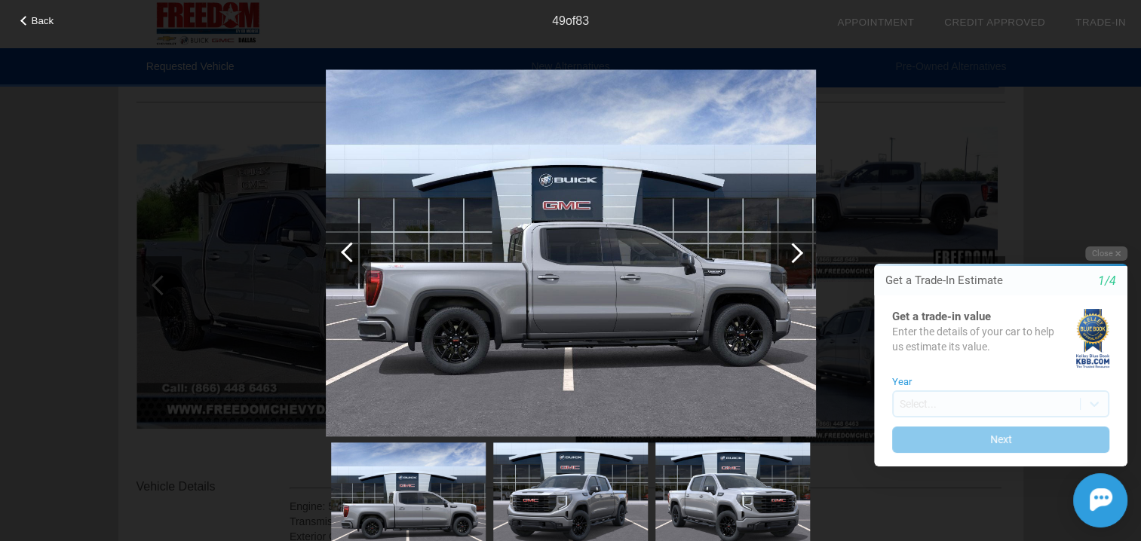
click at [795, 246] on div at bounding box center [792, 253] width 20 height 20
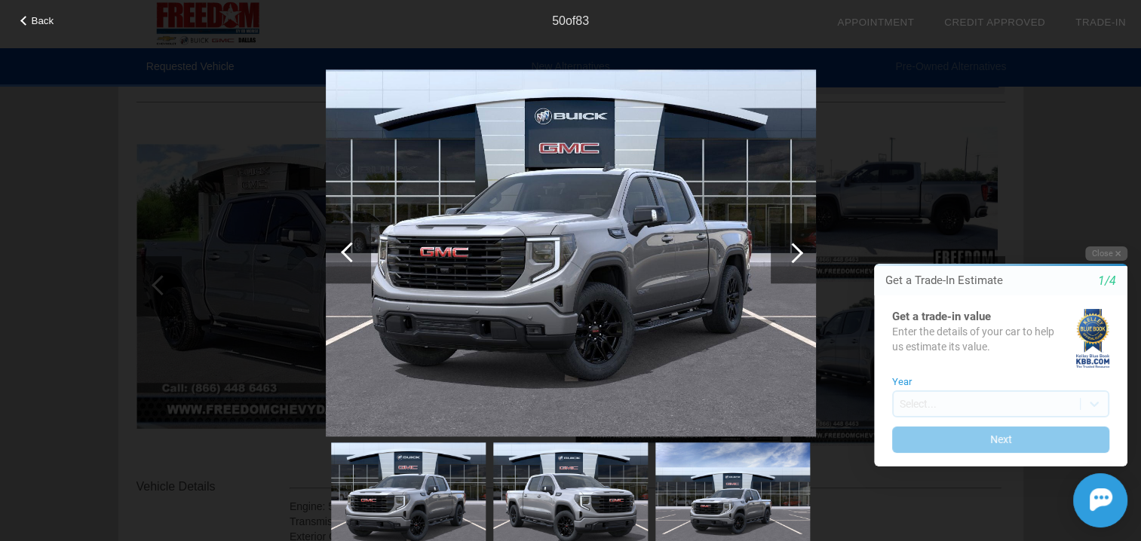
click at [795, 246] on div at bounding box center [792, 253] width 20 height 20
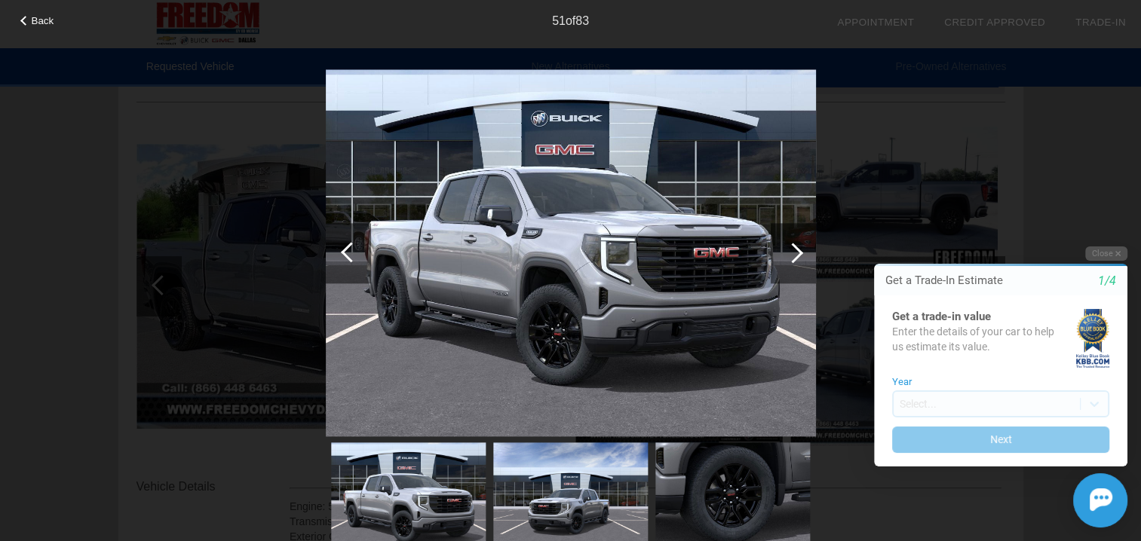
click at [795, 246] on div at bounding box center [792, 253] width 20 height 20
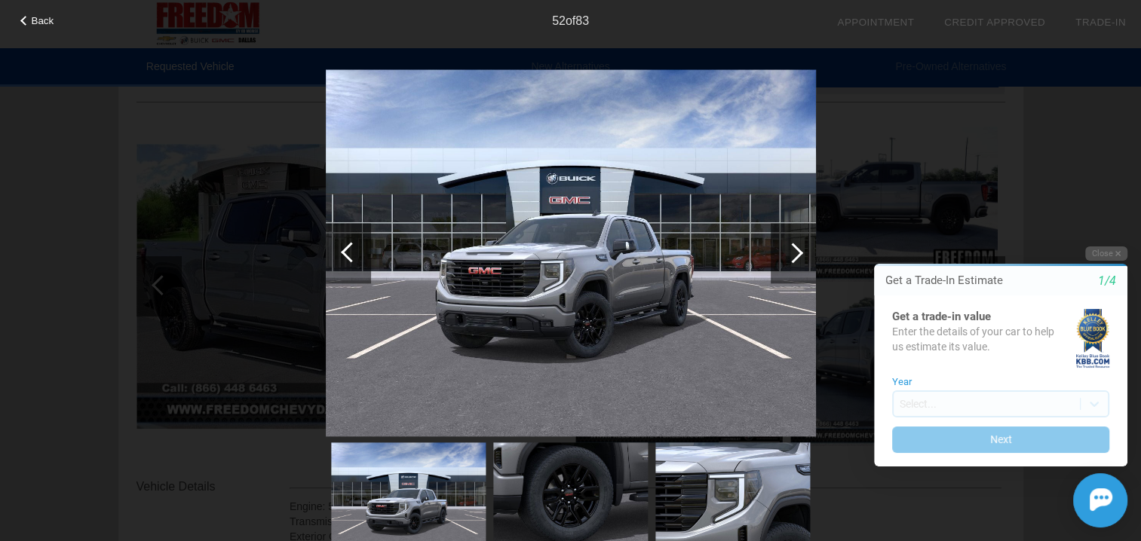
click at [795, 246] on div at bounding box center [792, 253] width 20 height 20
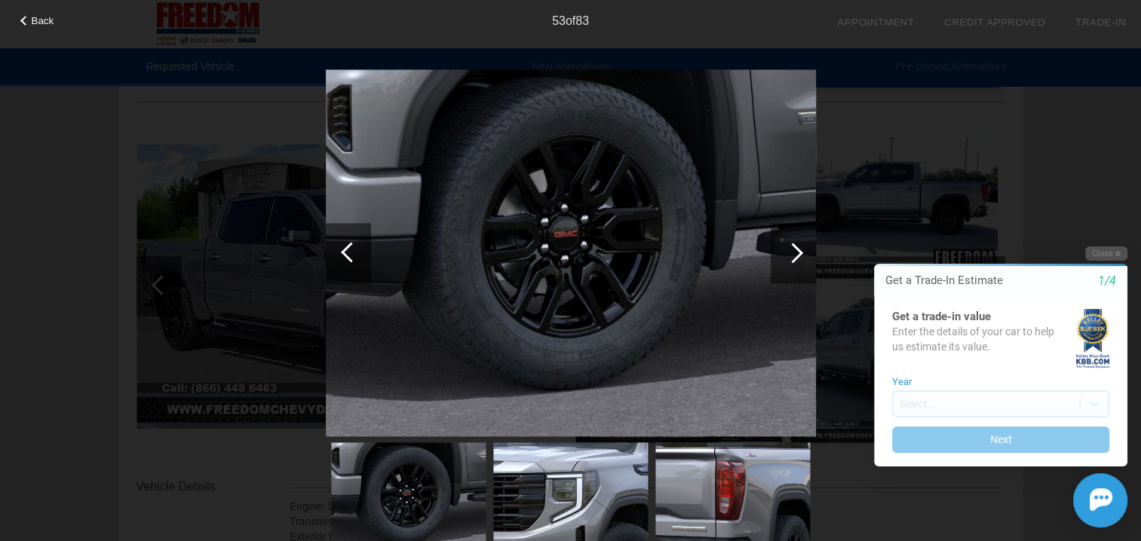
click at [795, 246] on div at bounding box center [792, 253] width 20 height 20
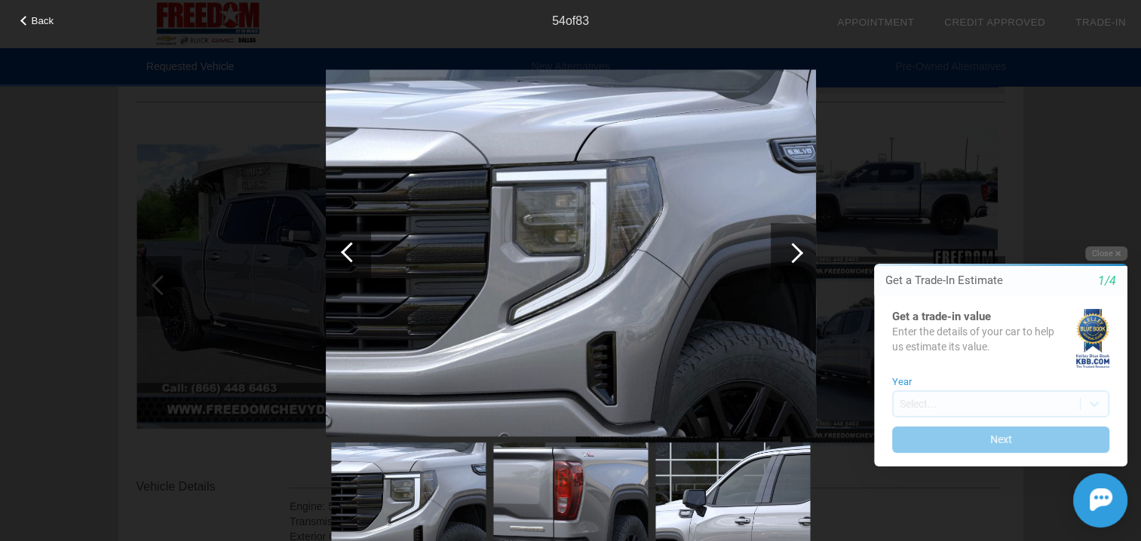
click at [795, 246] on div at bounding box center [792, 253] width 20 height 20
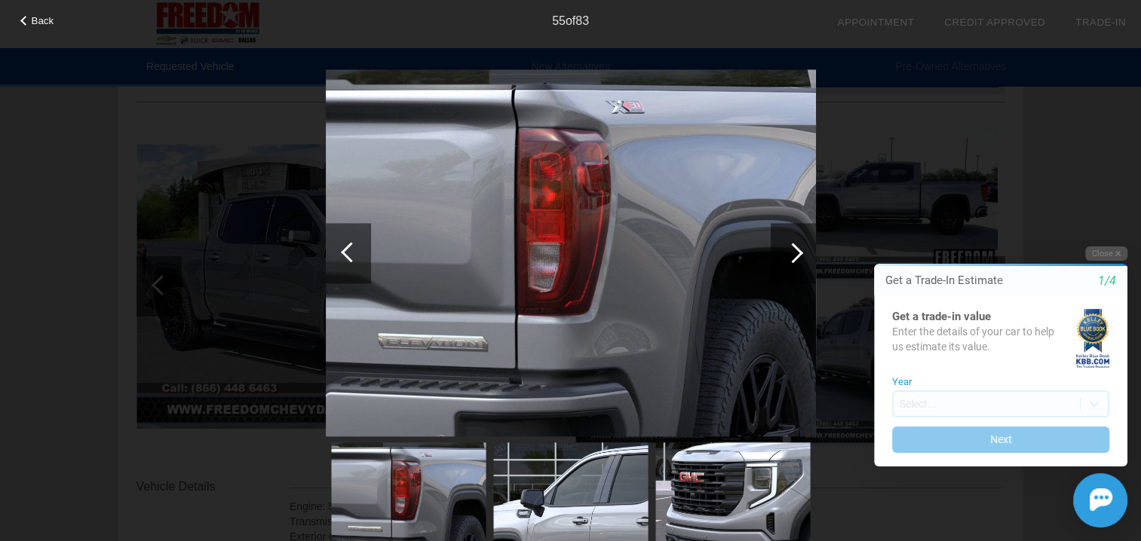
click at [1113, 103] on div "Back 55 of 83" at bounding box center [570, 270] width 1141 height 541
click at [1076, 101] on div "Back 55 of 83" at bounding box center [570, 270] width 1141 height 541
click at [31, 27] on div "55 of 83" at bounding box center [570, 15] width 1141 height 30
click at [36, 23] on span "Back" at bounding box center [43, 20] width 23 height 11
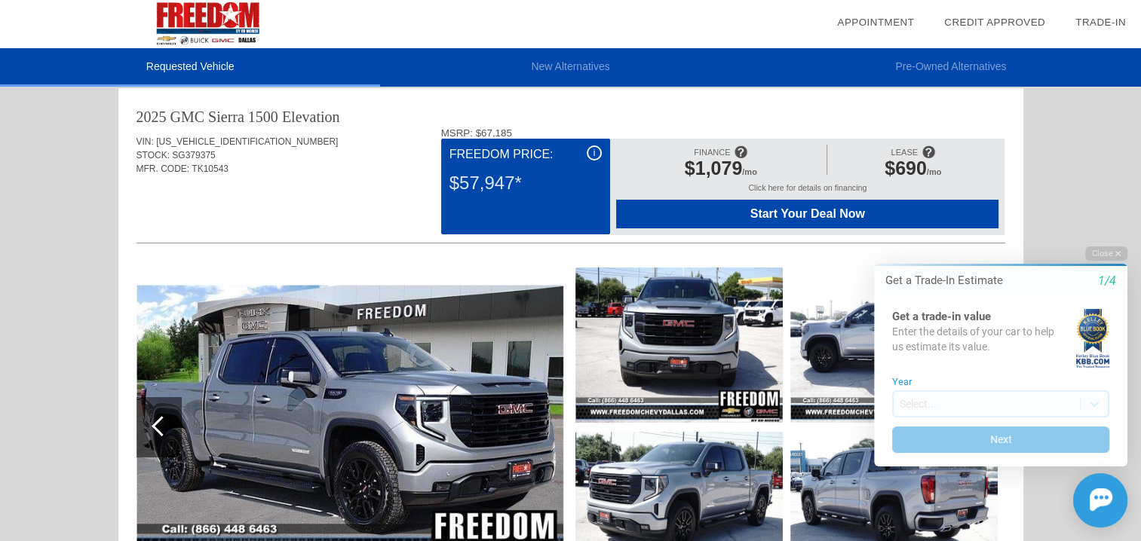
scroll to position [0, 0]
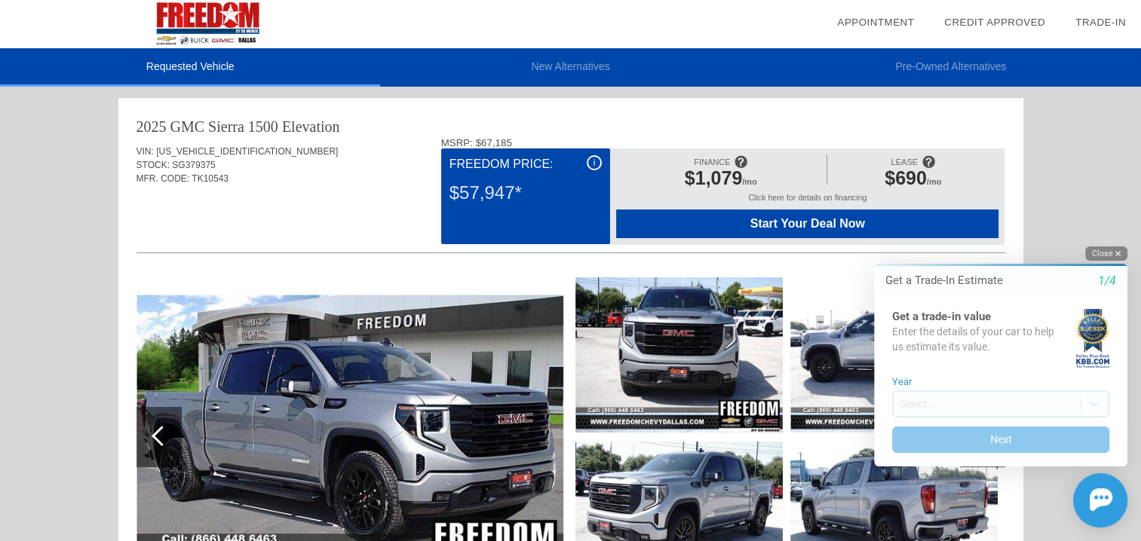
click at [1108, 251] on button "Close" at bounding box center [1106, 253] width 42 height 14
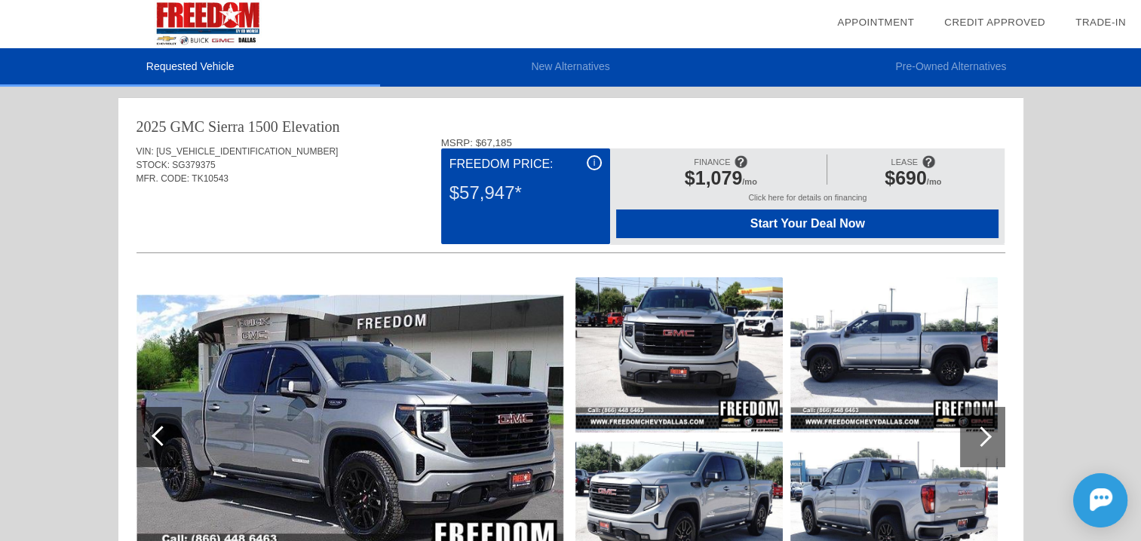
click at [994, 435] on div at bounding box center [982, 437] width 45 height 60
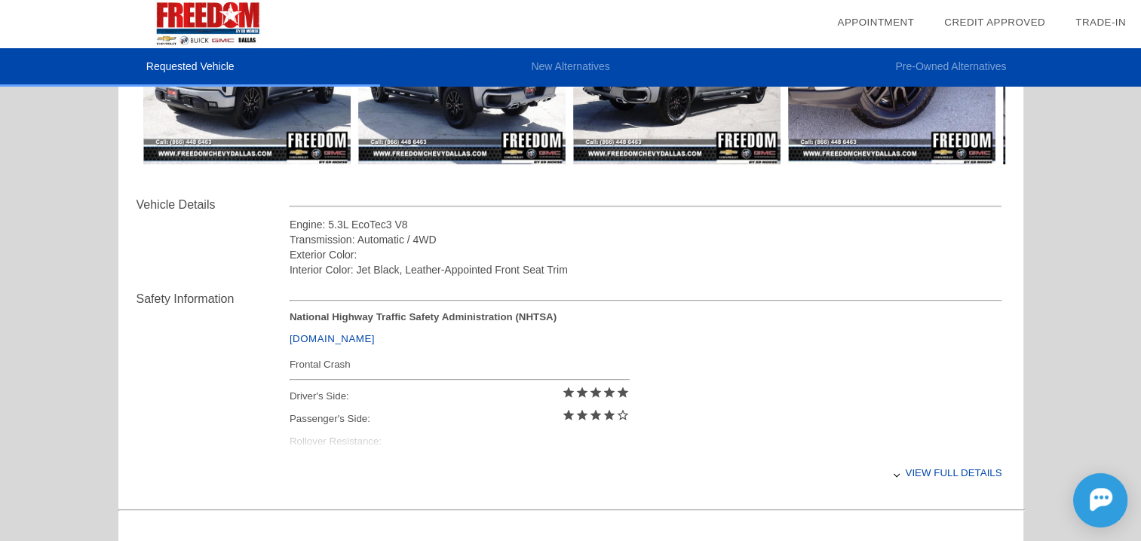
scroll to position [452, 0]
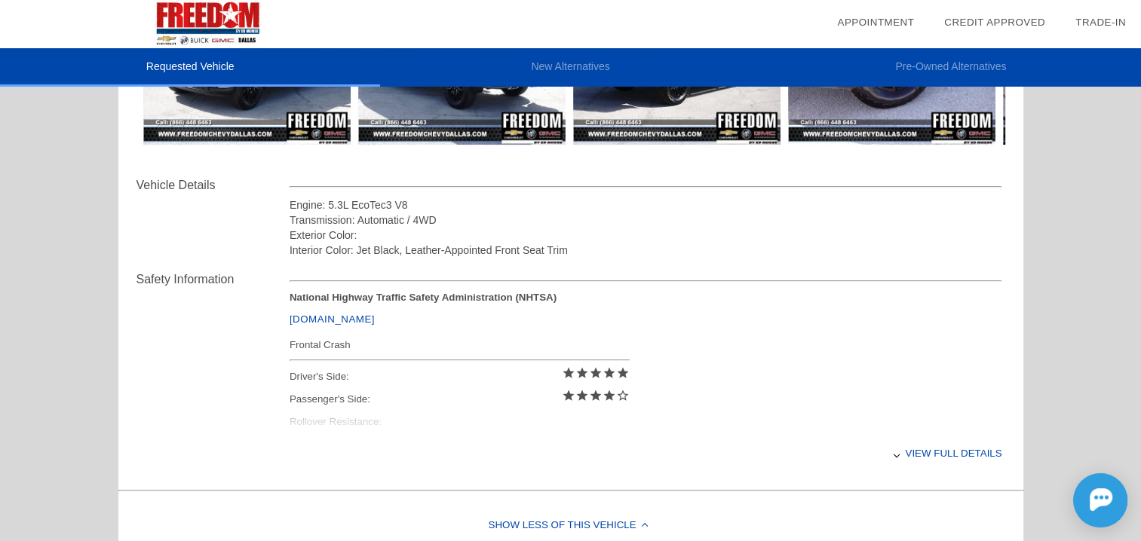
click at [962, 456] on div "View full details" at bounding box center [645, 453] width 712 height 37
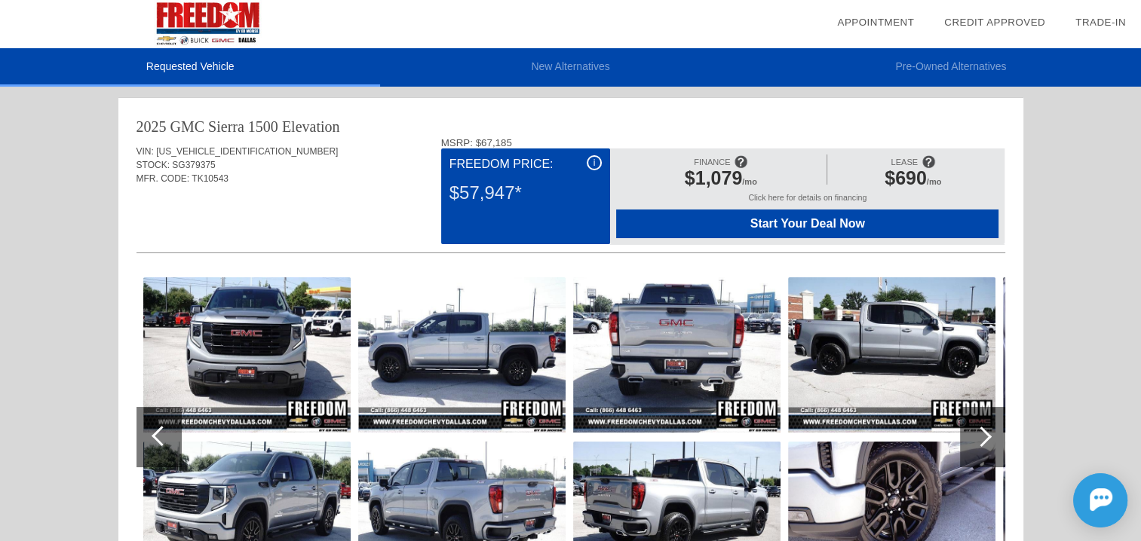
scroll to position [0, 0]
click at [545, 180] on div "$57,947*" at bounding box center [525, 192] width 152 height 39
click at [593, 161] on span "i" at bounding box center [594, 163] width 2 height 11
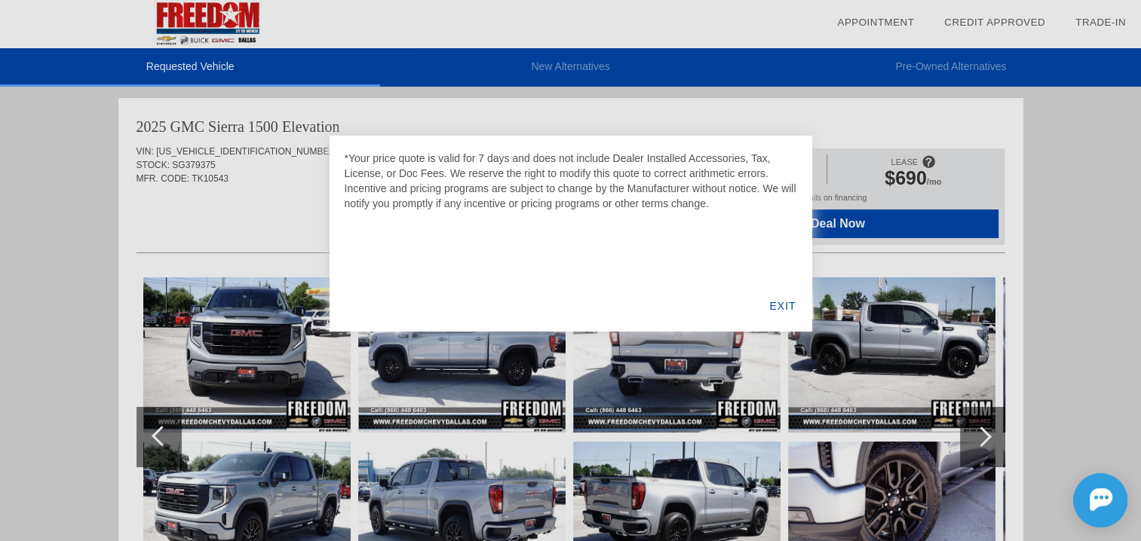
click at [776, 303] on div "EXIT" at bounding box center [782, 305] width 58 height 51
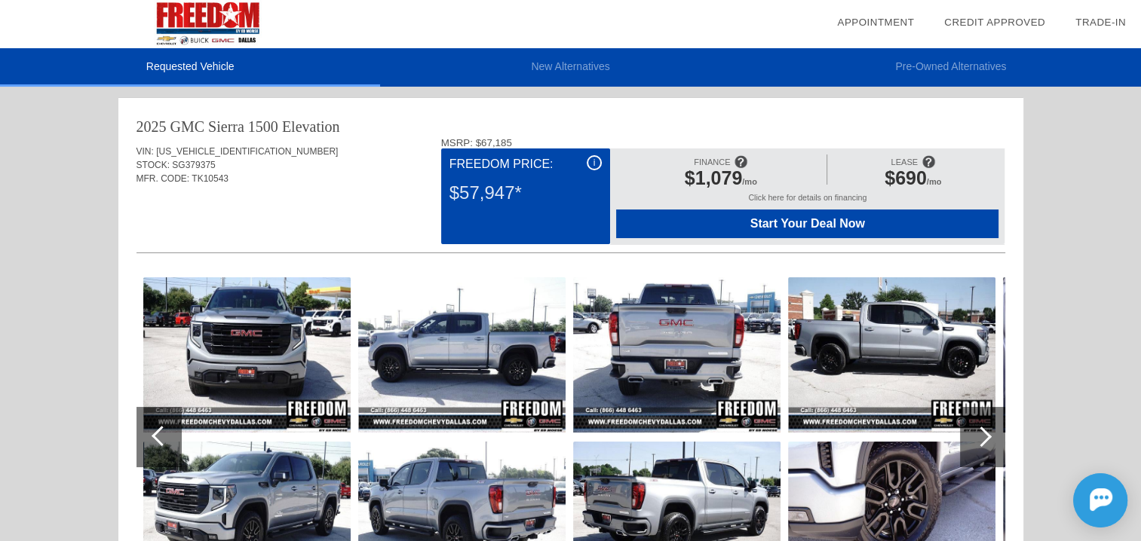
click at [166, 163] on span "STOCK:" at bounding box center [152, 165] width 33 height 11
click at [273, 139] on div "VIN: [US_VEHICLE_IDENTIFICATION_NUMBER] STOCK: SG379375 MFR. CODE: TK10543" at bounding box center [570, 172] width 868 height 71
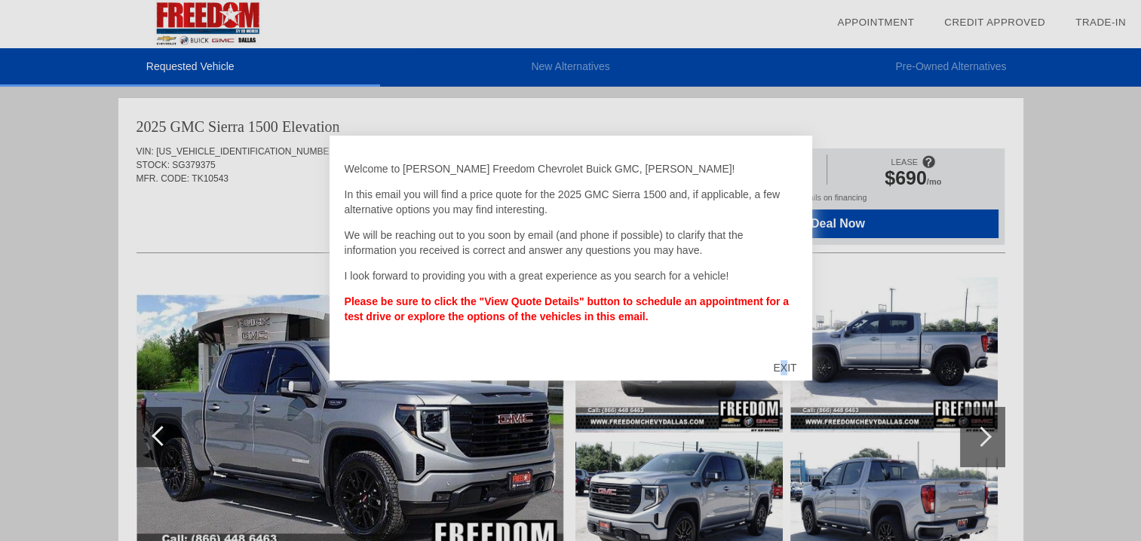
click at [784, 364] on div "EXIT" at bounding box center [785, 367] width 54 height 45
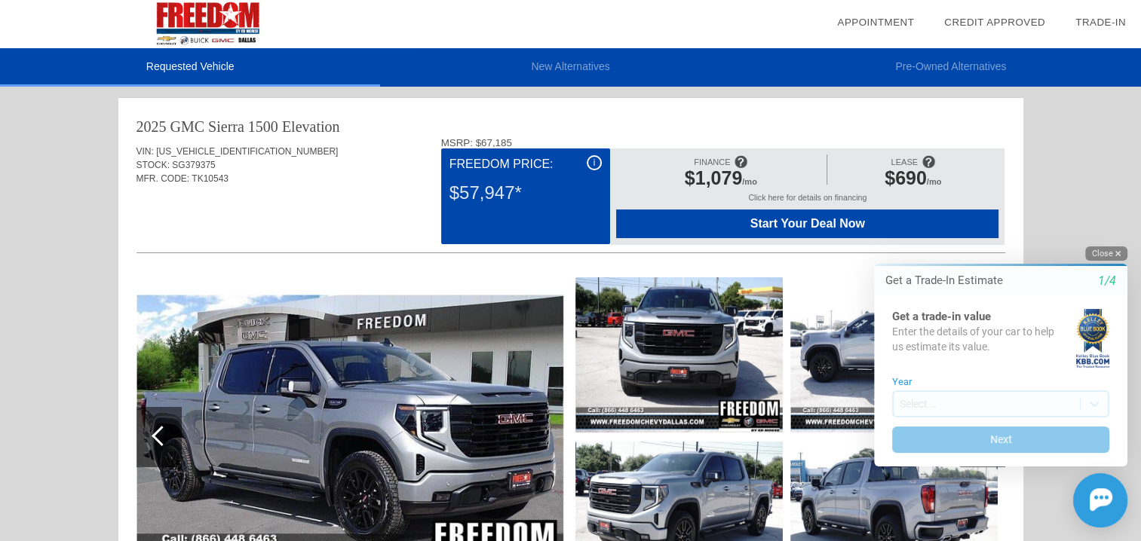
click at [1107, 253] on button "Close" at bounding box center [1106, 253] width 42 height 14
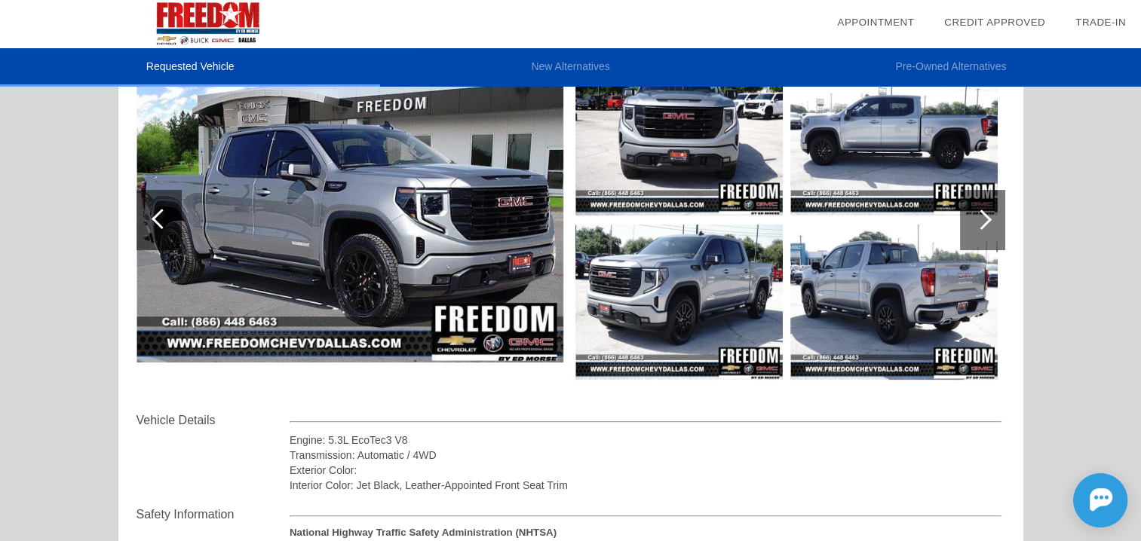
scroll to position [151, 0]
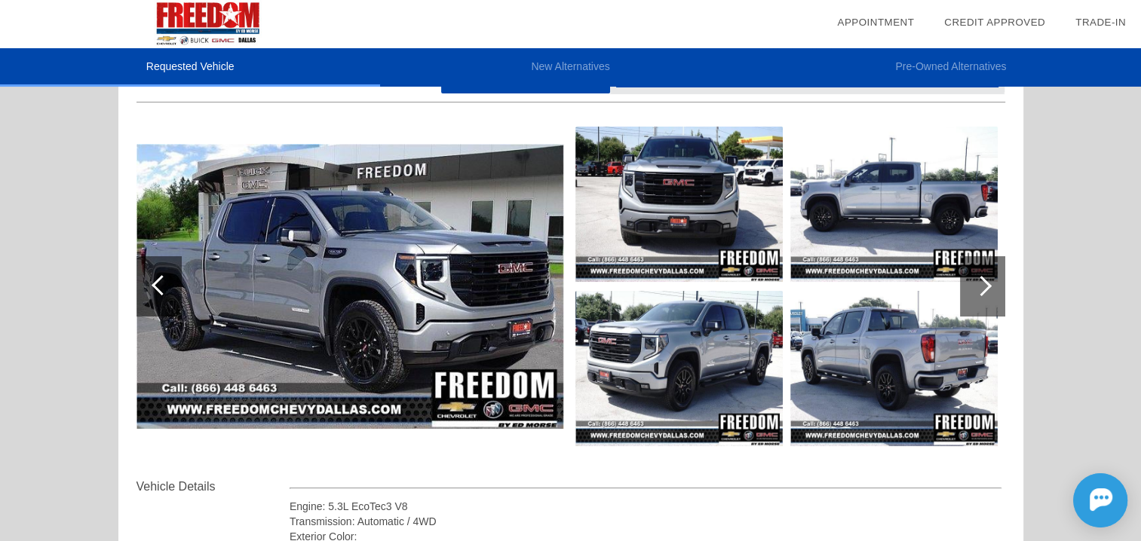
click at [322, 295] on img at bounding box center [349, 286] width 427 height 284
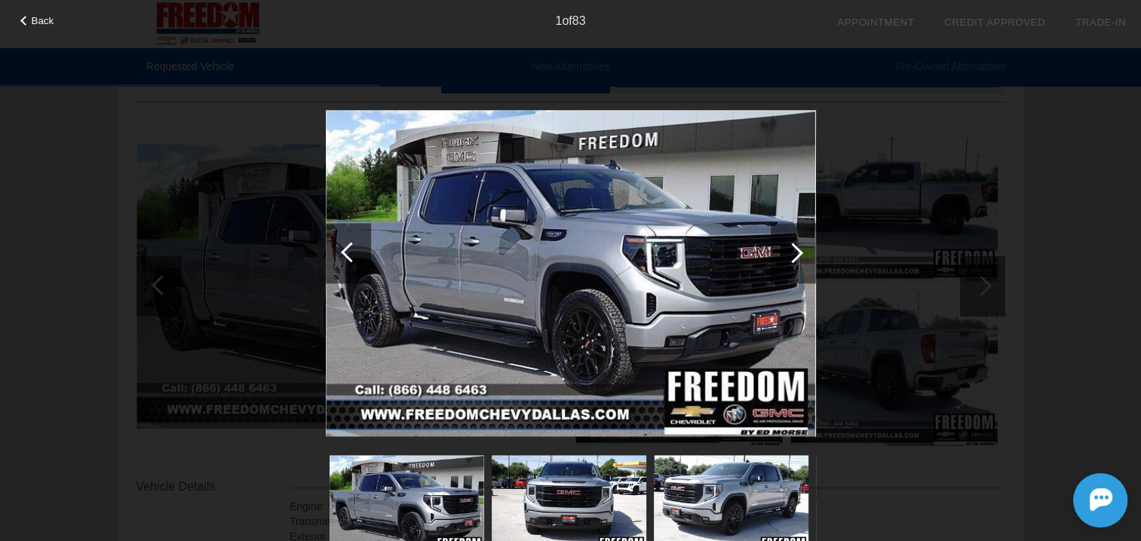
click at [36, 24] on span "Back" at bounding box center [43, 20] width 23 height 11
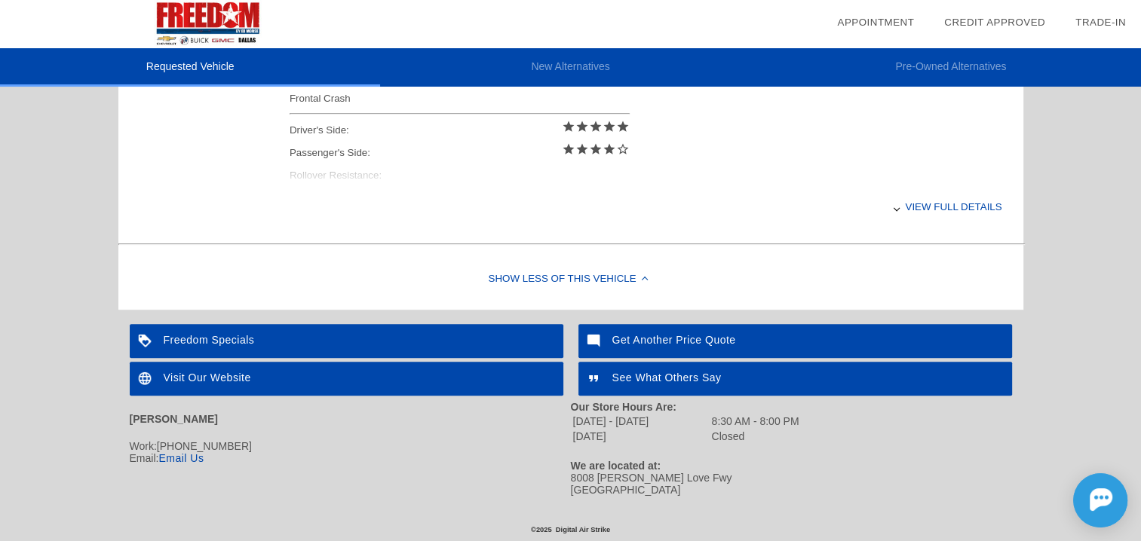
scroll to position [703, 0]
